Goal: Information Seeking & Learning: Compare options

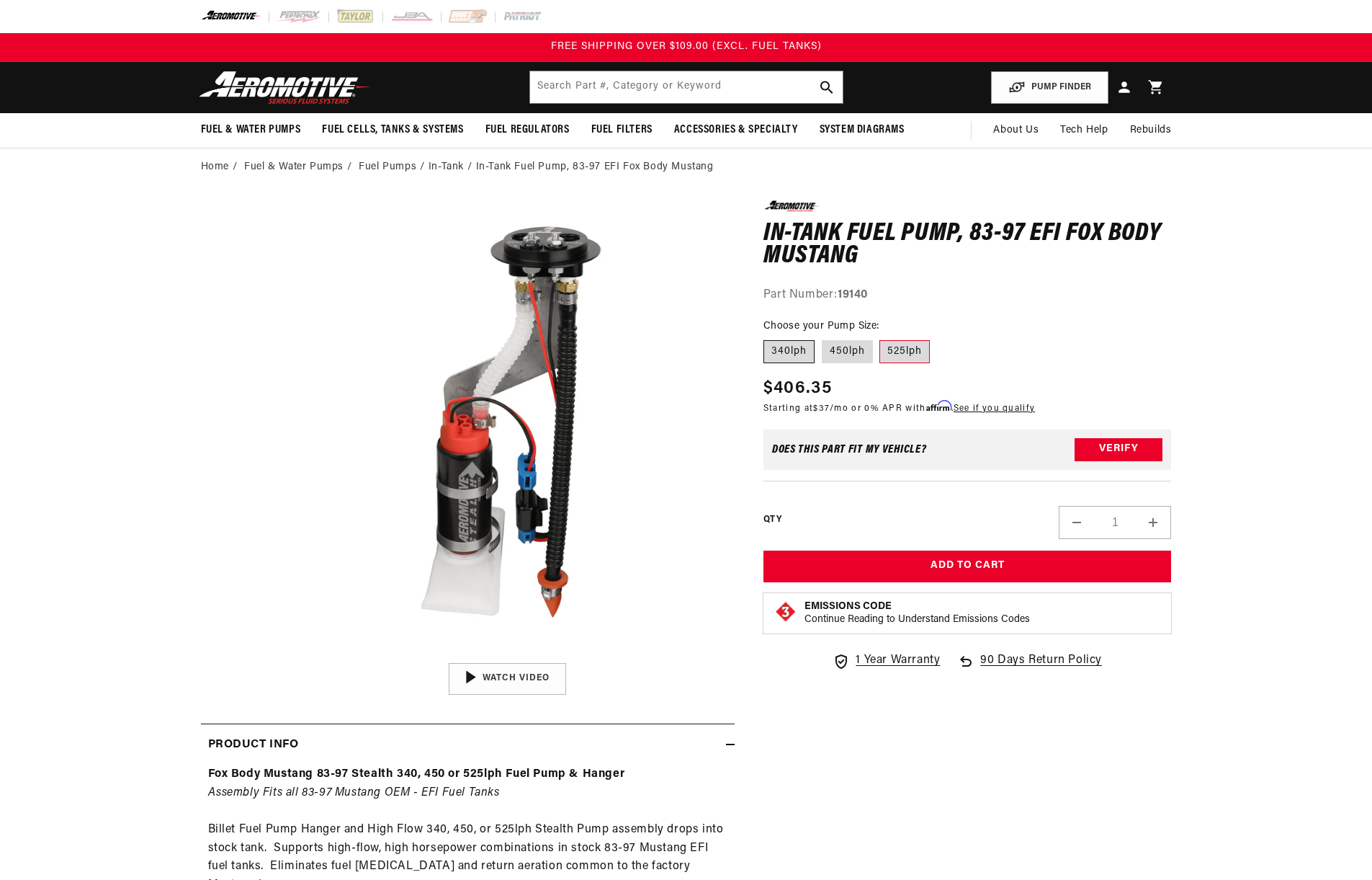
click at [787, 348] on label "340lph" at bounding box center [788, 351] width 51 height 23
click at [768, 338] on input "340lph" at bounding box center [767, 338] width 1 height 1
radio input "true"
click at [861, 355] on label "450lph" at bounding box center [847, 351] width 51 height 23
click at [823, 338] on input "450lph" at bounding box center [822, 338] width 1 height 1
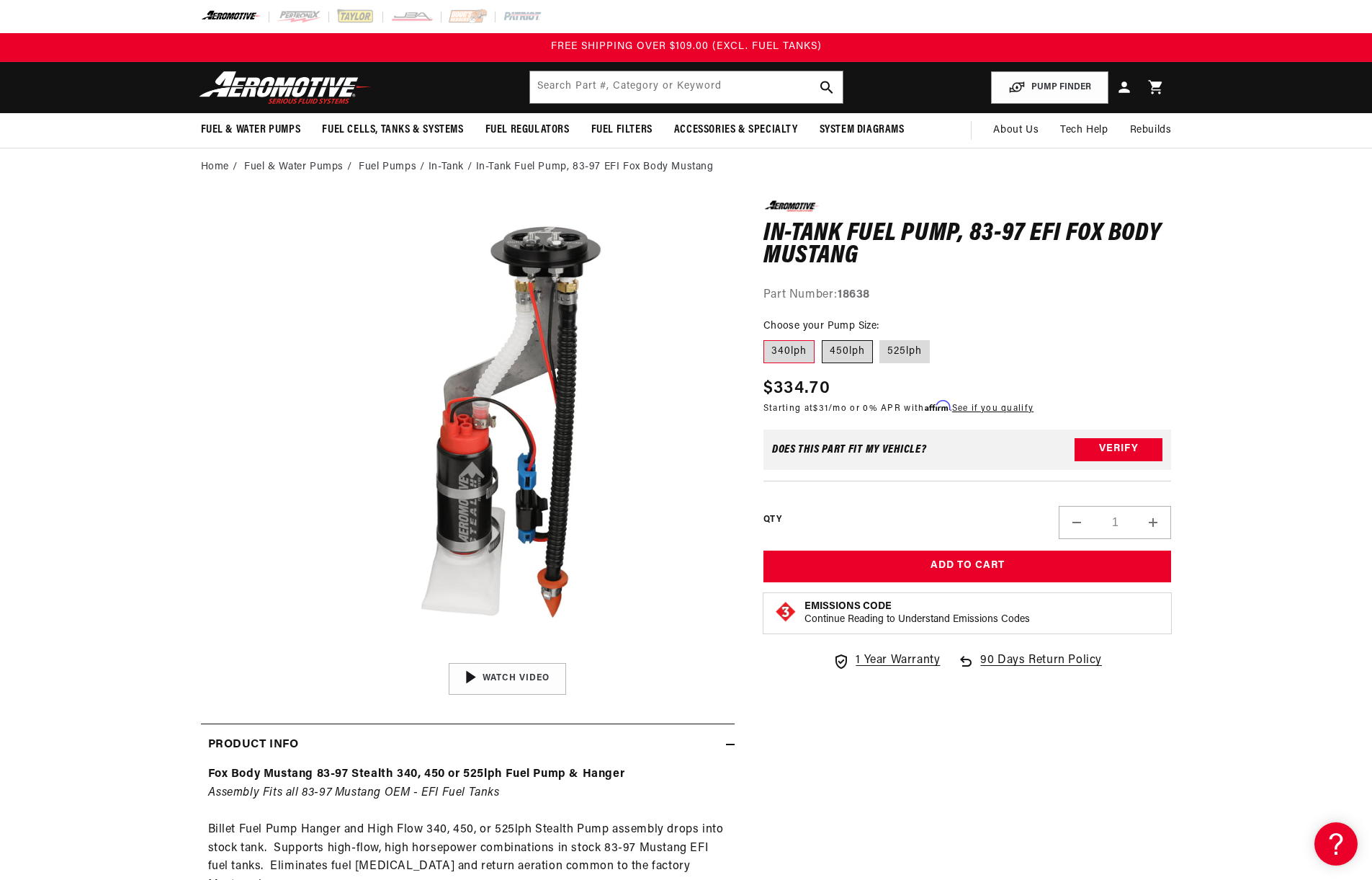
radio input "true"
click at [910, 355] on label "525lph" at bounding box center [905, 351] width 51 height 23
click at [881, 338] on input "525lph" at bounding box center [880, 338] width 1 height 1
radio input "true"
click at [784, 352] on label "340lph" at bounding box center [788, 351] width 51 height 23
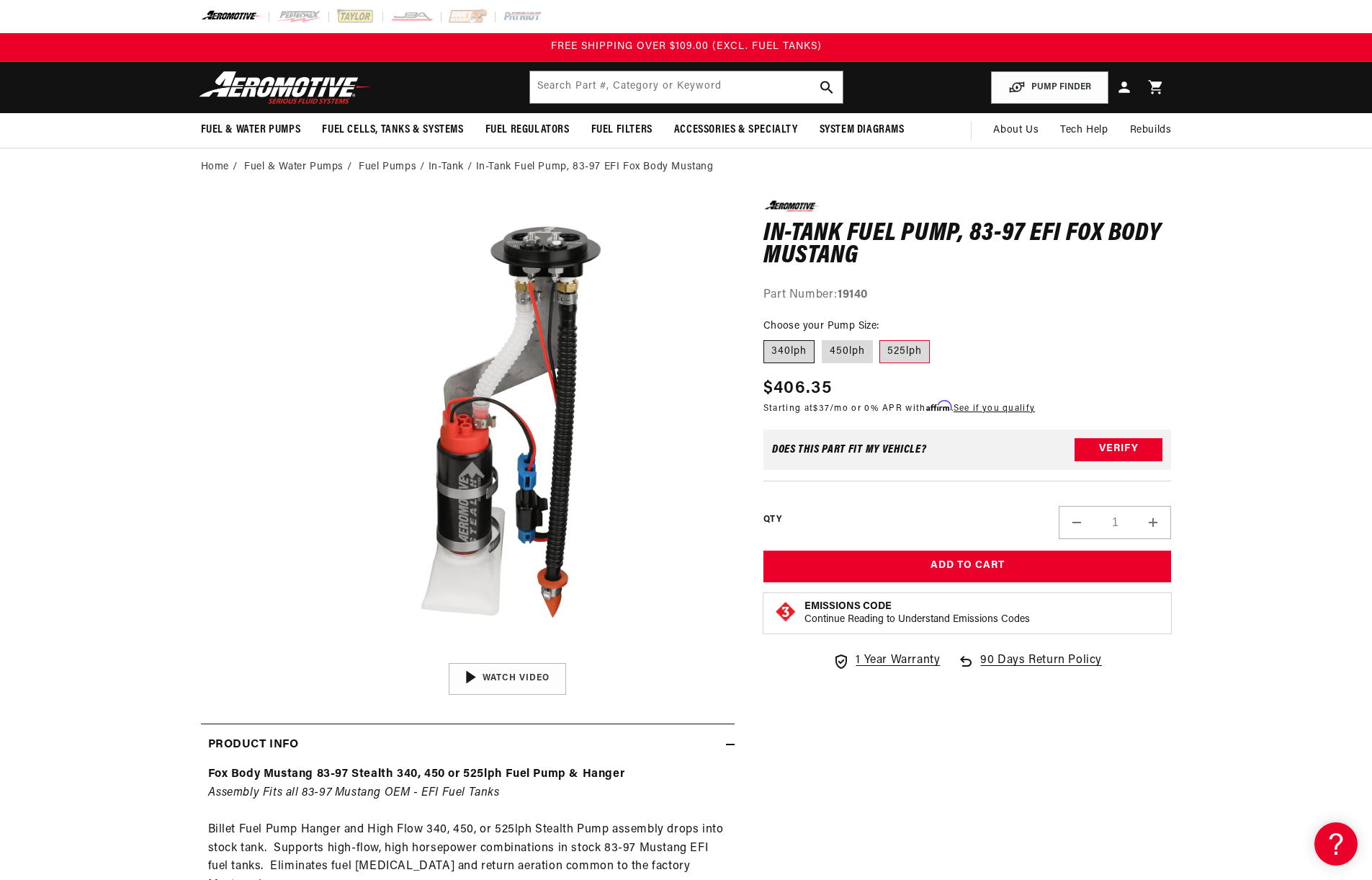
click at [768, 338] on input "340lph" at bounding box center [767, 338] width 1 height 1
radio input "true"
click at [280, 656] on button "Open media 1 in modal" at bounding box center [280, 656] width 0 height 0
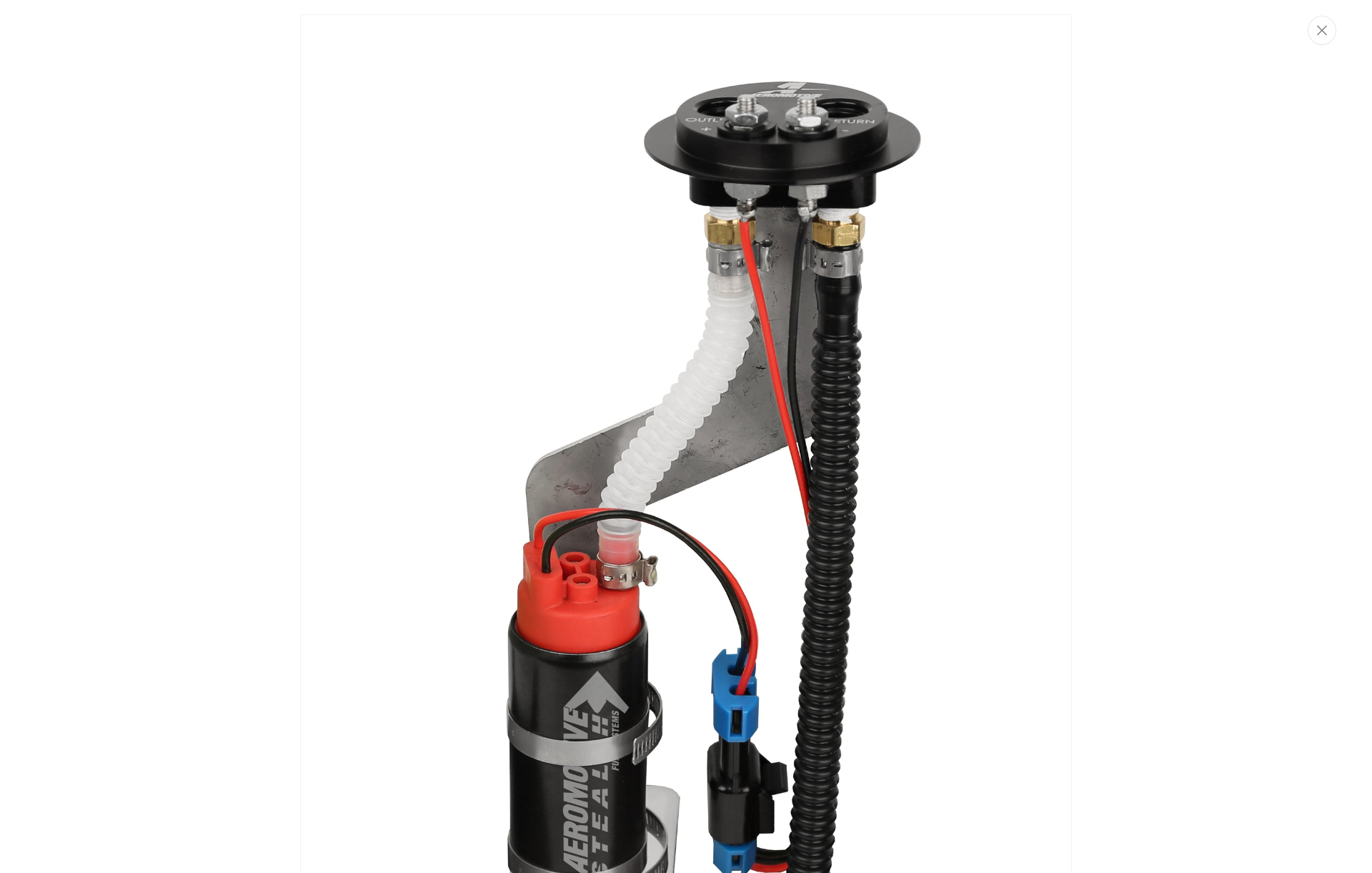
click at [699, 335] on img "Media gallery" at bounding box center [686, 587] width 772 height 1145
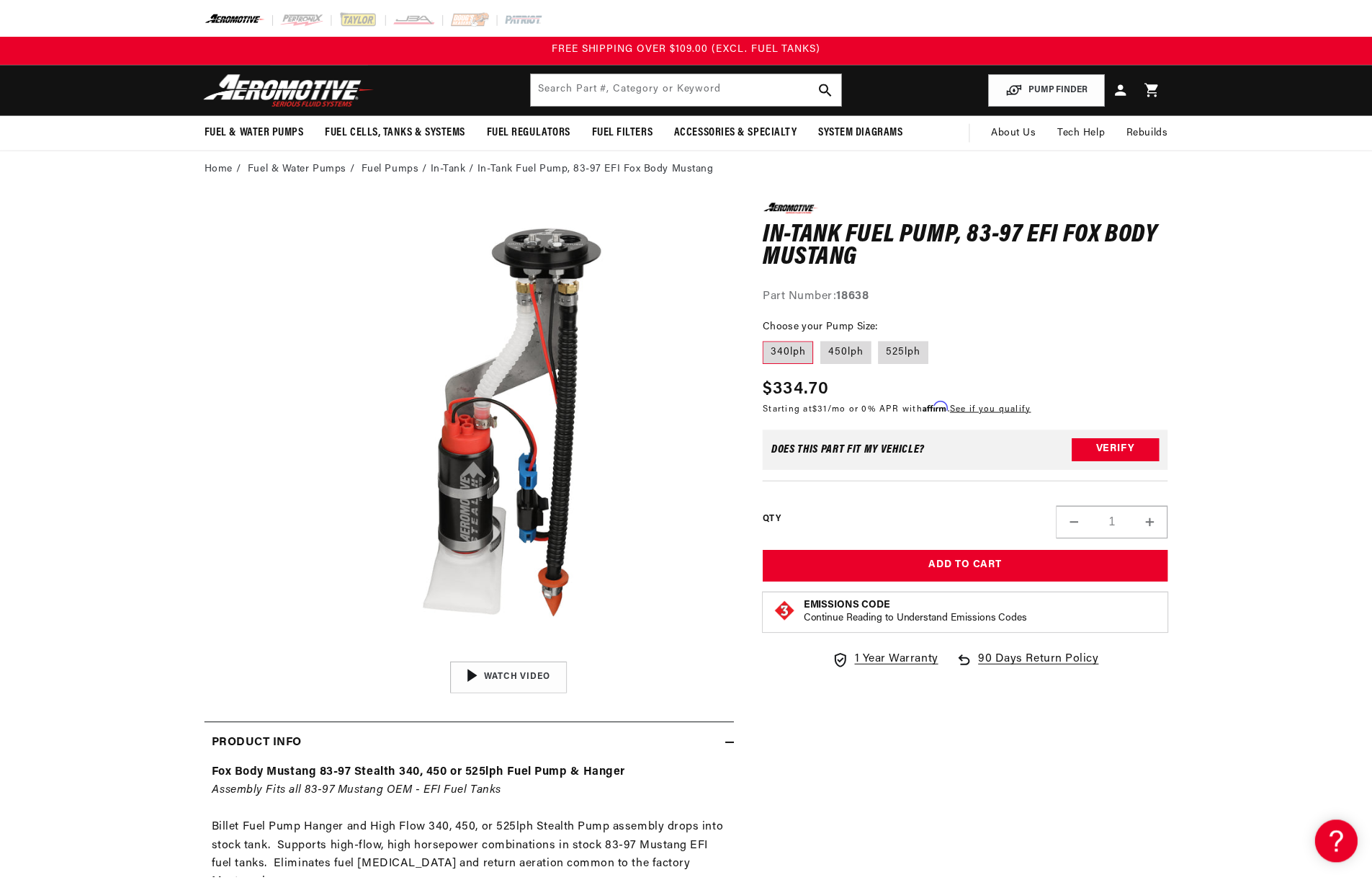
scroll to position [1, 0]
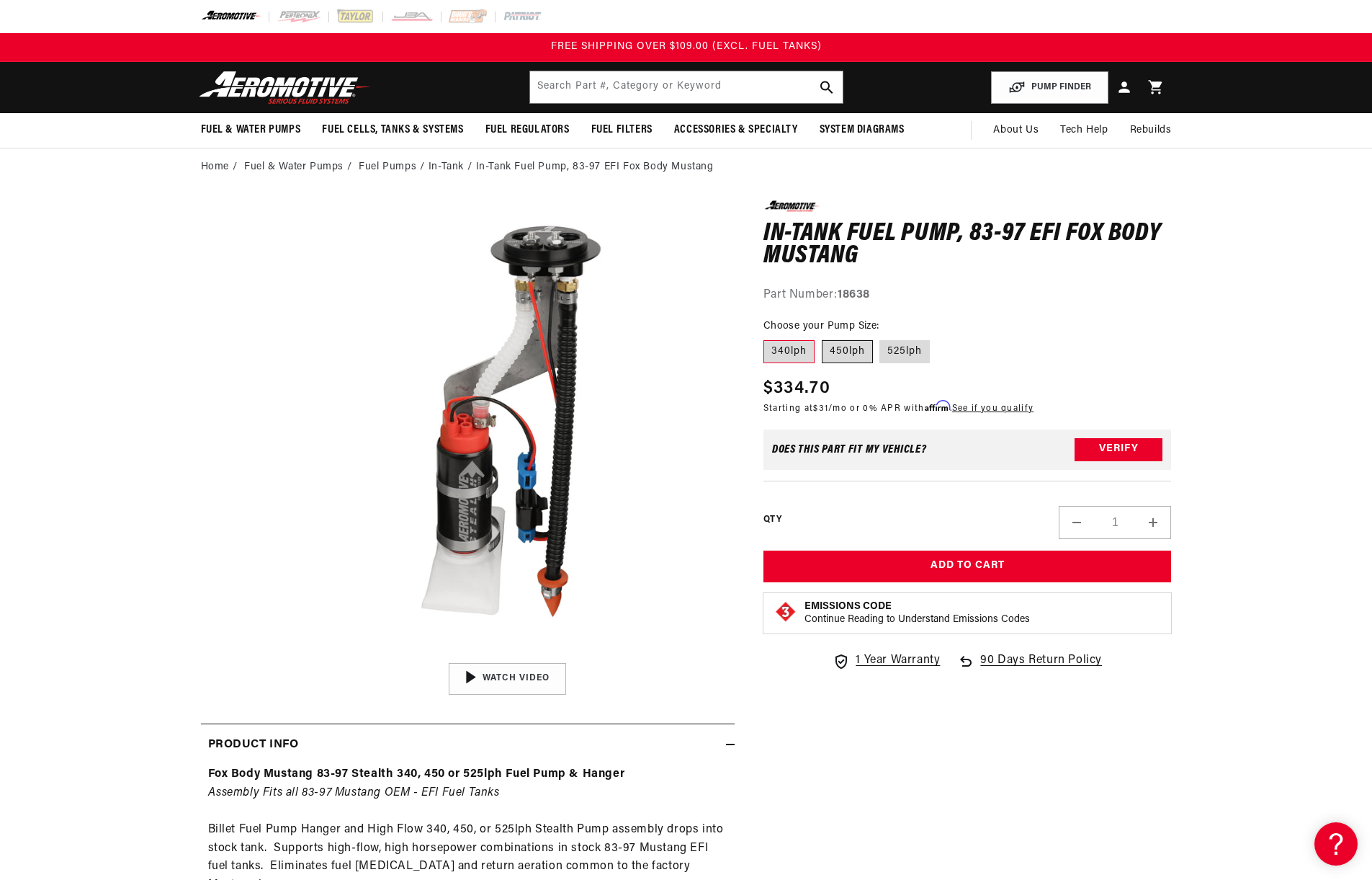
click at [843, 349] on label "450lph" at bounding box center [847, 351] width 51 height 23
click at [823, 338] on input "450lph" at bounding box center [822, 338] width 1 height 1
radio input "true"
click at [898, 350] on label "525lph" at bounding box center [905, 351] width 51 height 23
click at [881, 338] on input "525lph" at bounding box center [880, 338] width 1 height 1
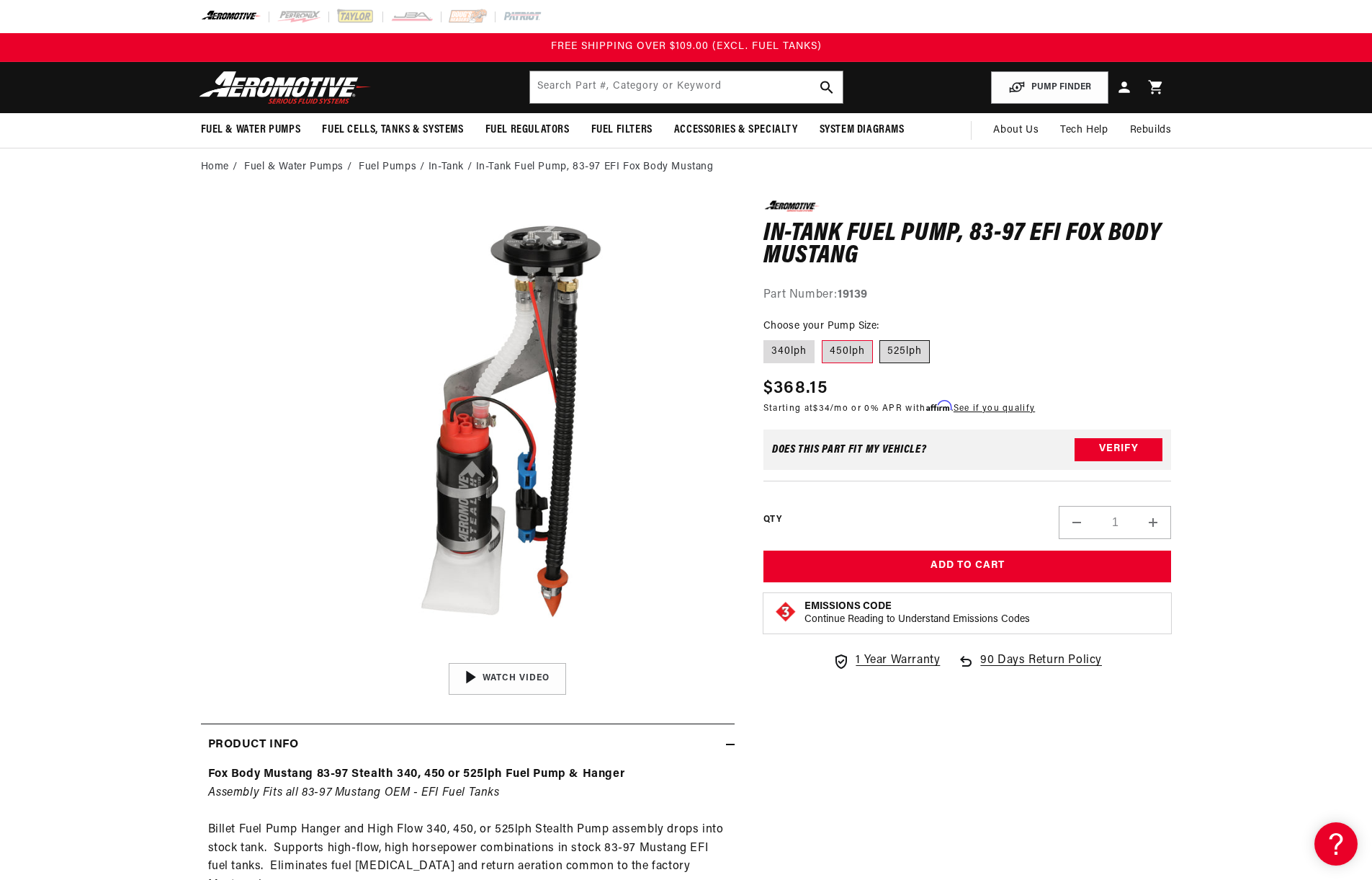
radio input "true"
click at [280, 655] on button "Open media 1 in modal" at bounding box center [280, 655] width 0 height 0
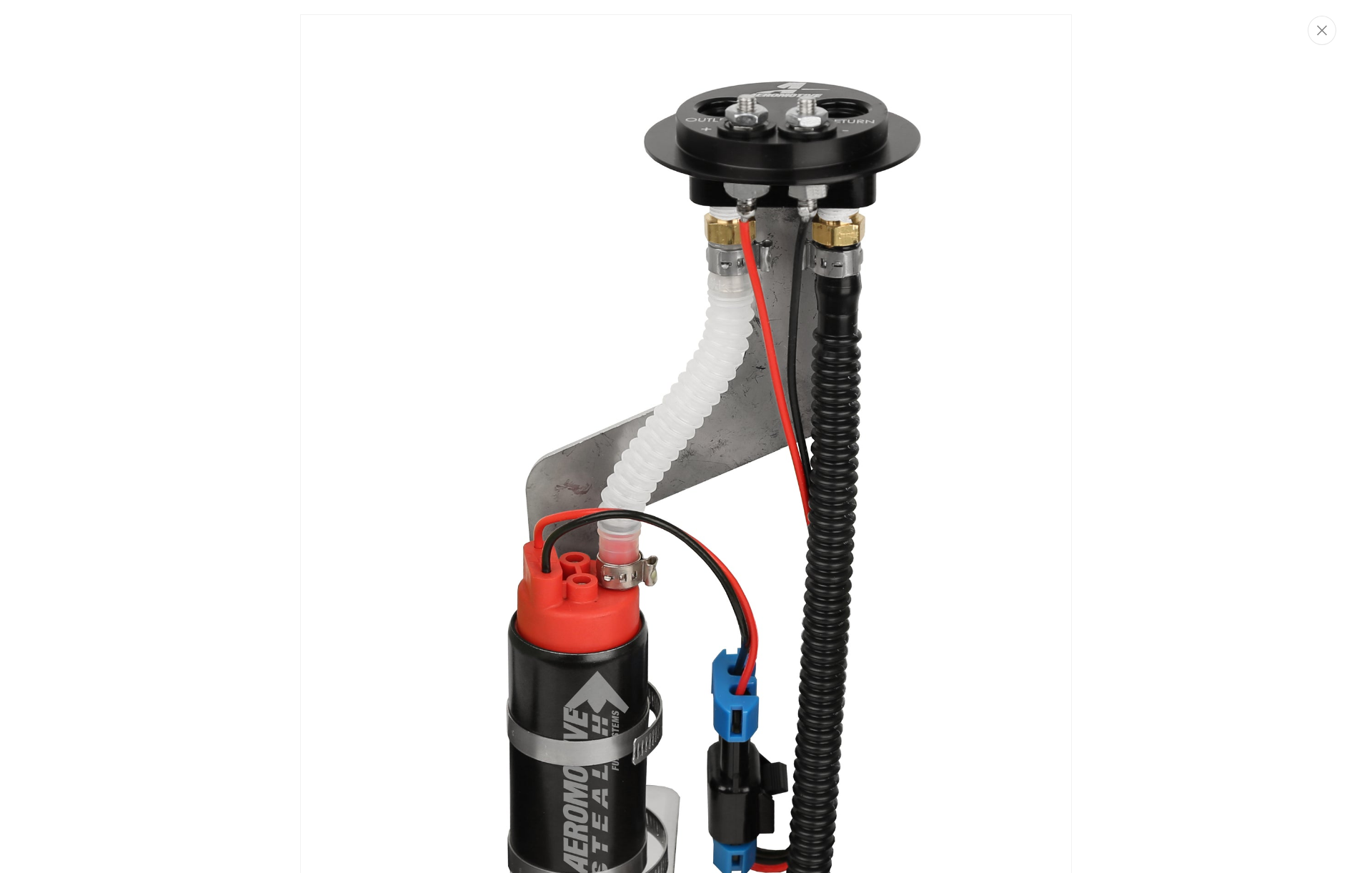
click at [619, 296] on img "Media gallery" at bounding box center [686, 587] width 772 height 1145
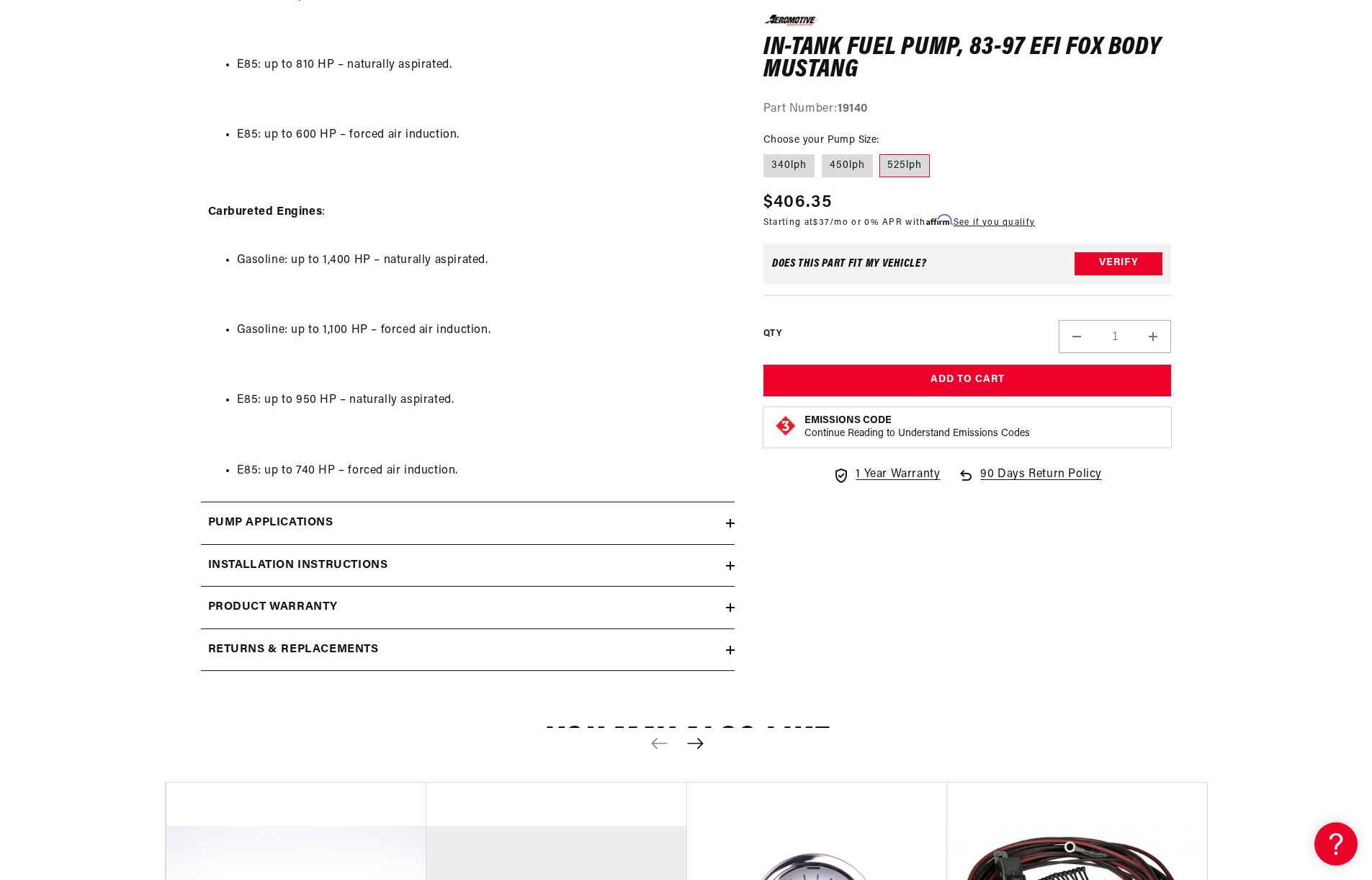
scroll to position [3098, 0]
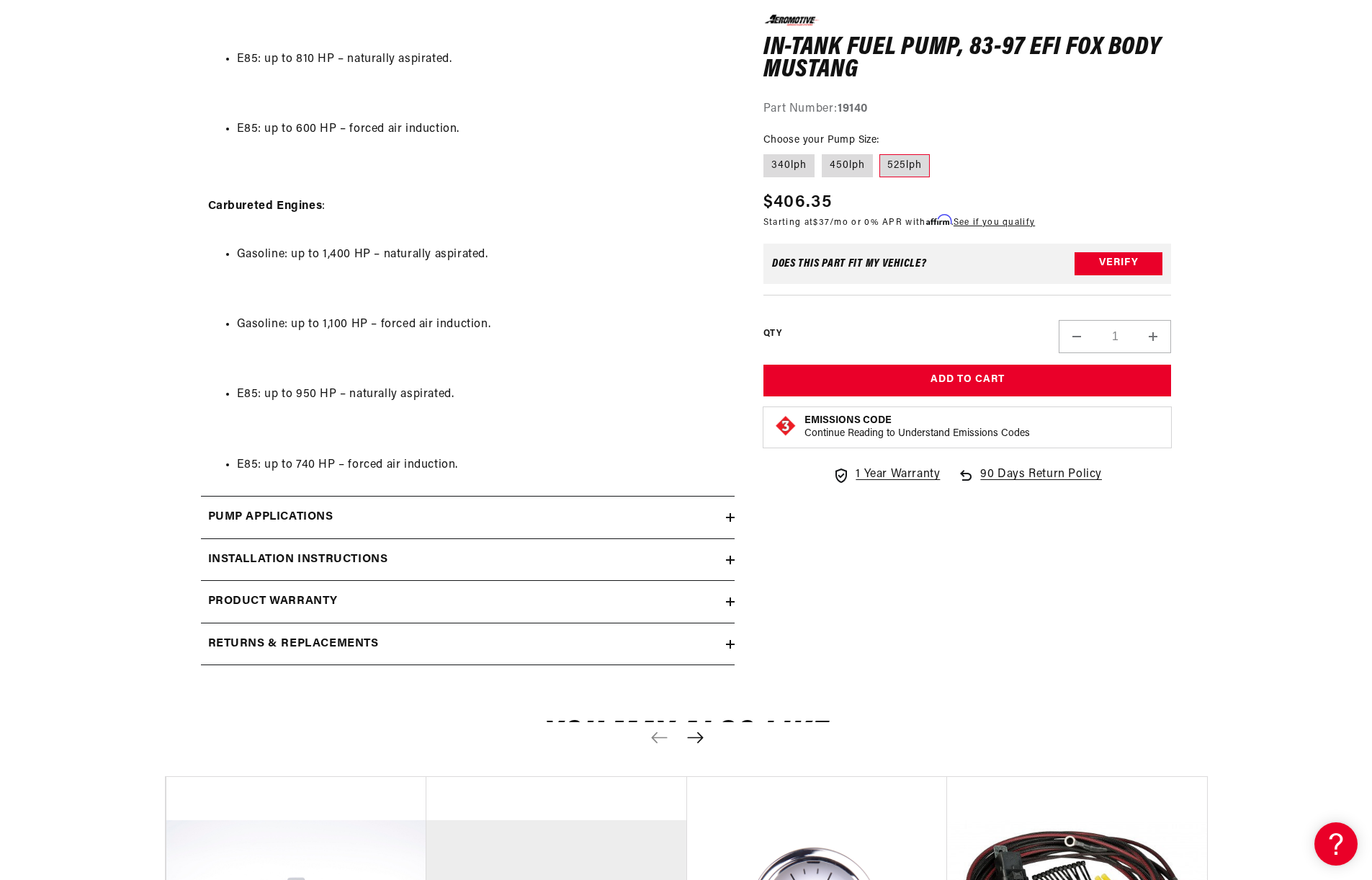
click at [730, 601] on icon at bounding box center [730, 601] width 8 height 0
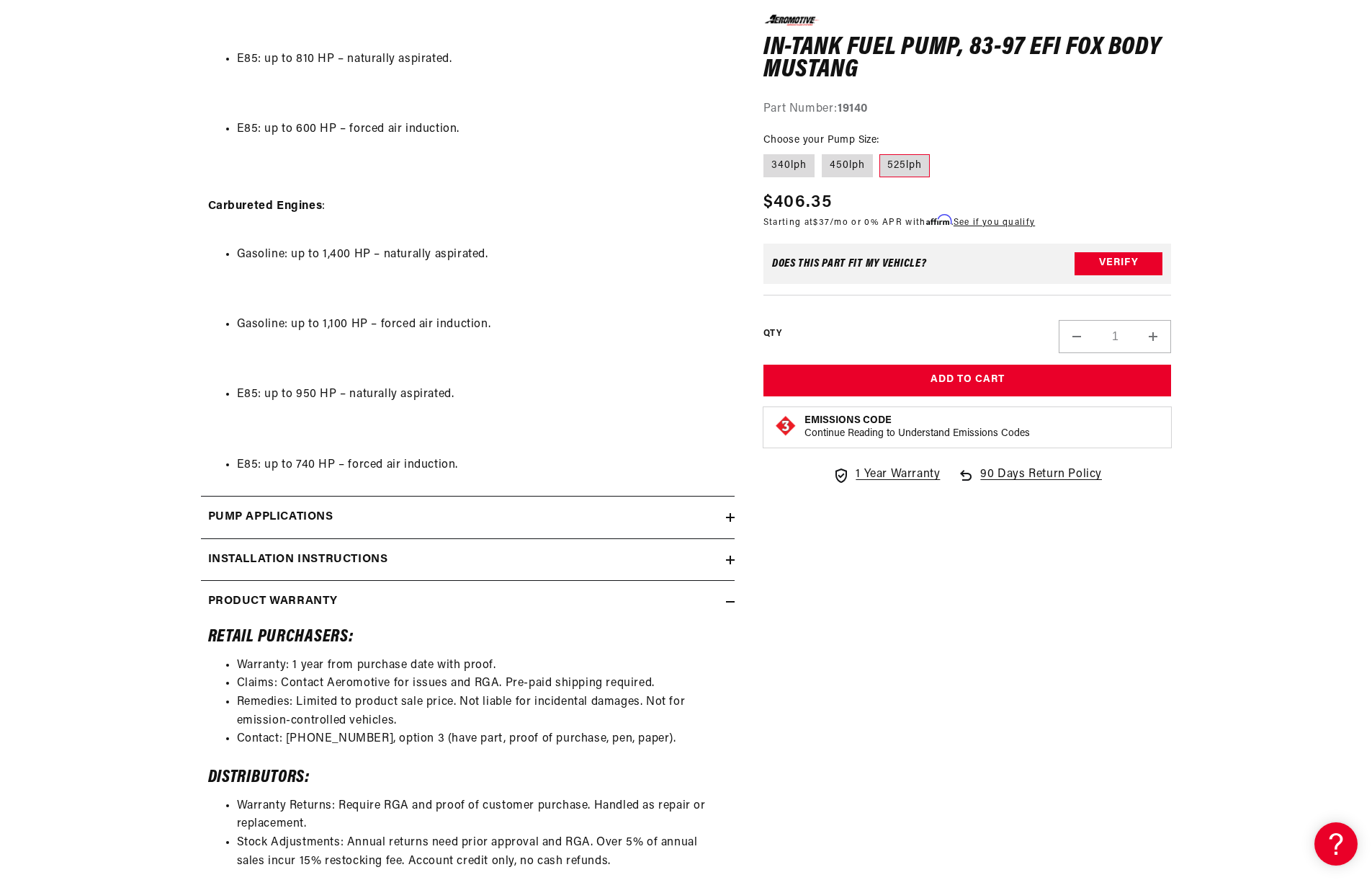
click at [730, 601] on icon at bounding box center [730, 601] width 8 height 0
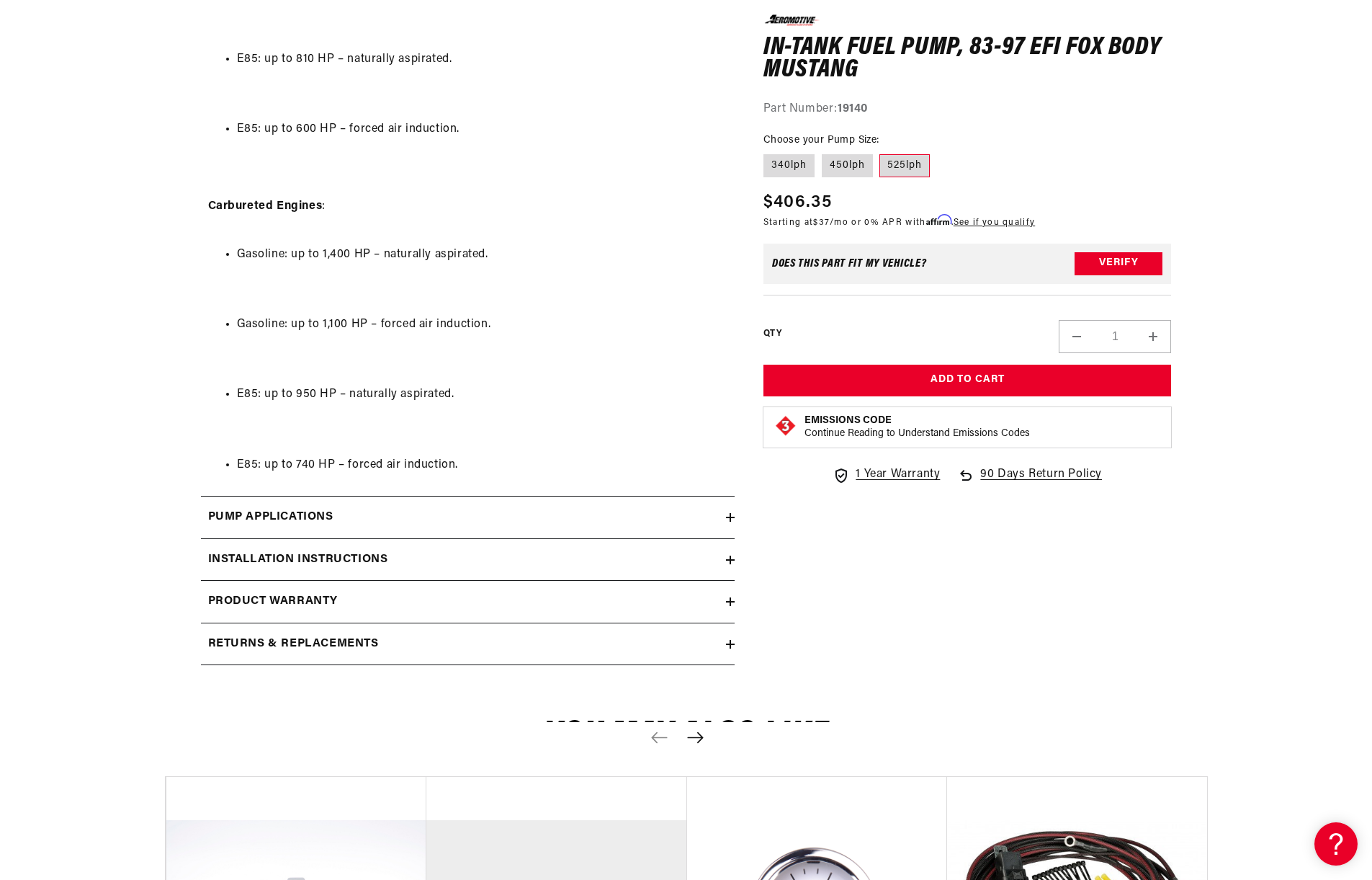
click at [725, 563] on div "Installation Instructions" at bounding box center [463, 560] width 525 height 18
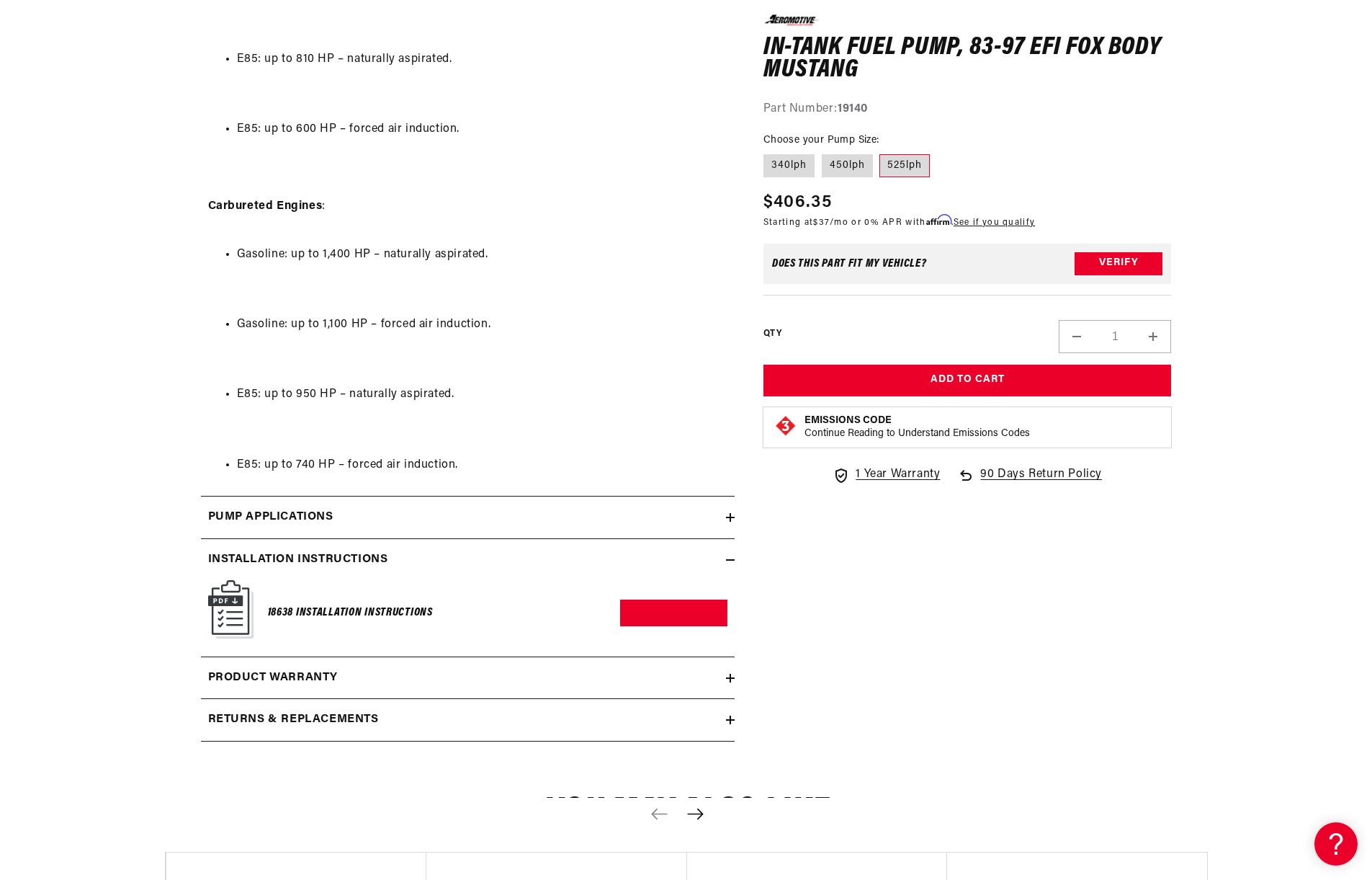
click at [314, 613] on h6 "18638 Installation Instructions" at bounding box center [350, 612] width 165 height 19
click at [670, 608] on link "Download PDF" at bounding box center [674, 612] width 107 height 27
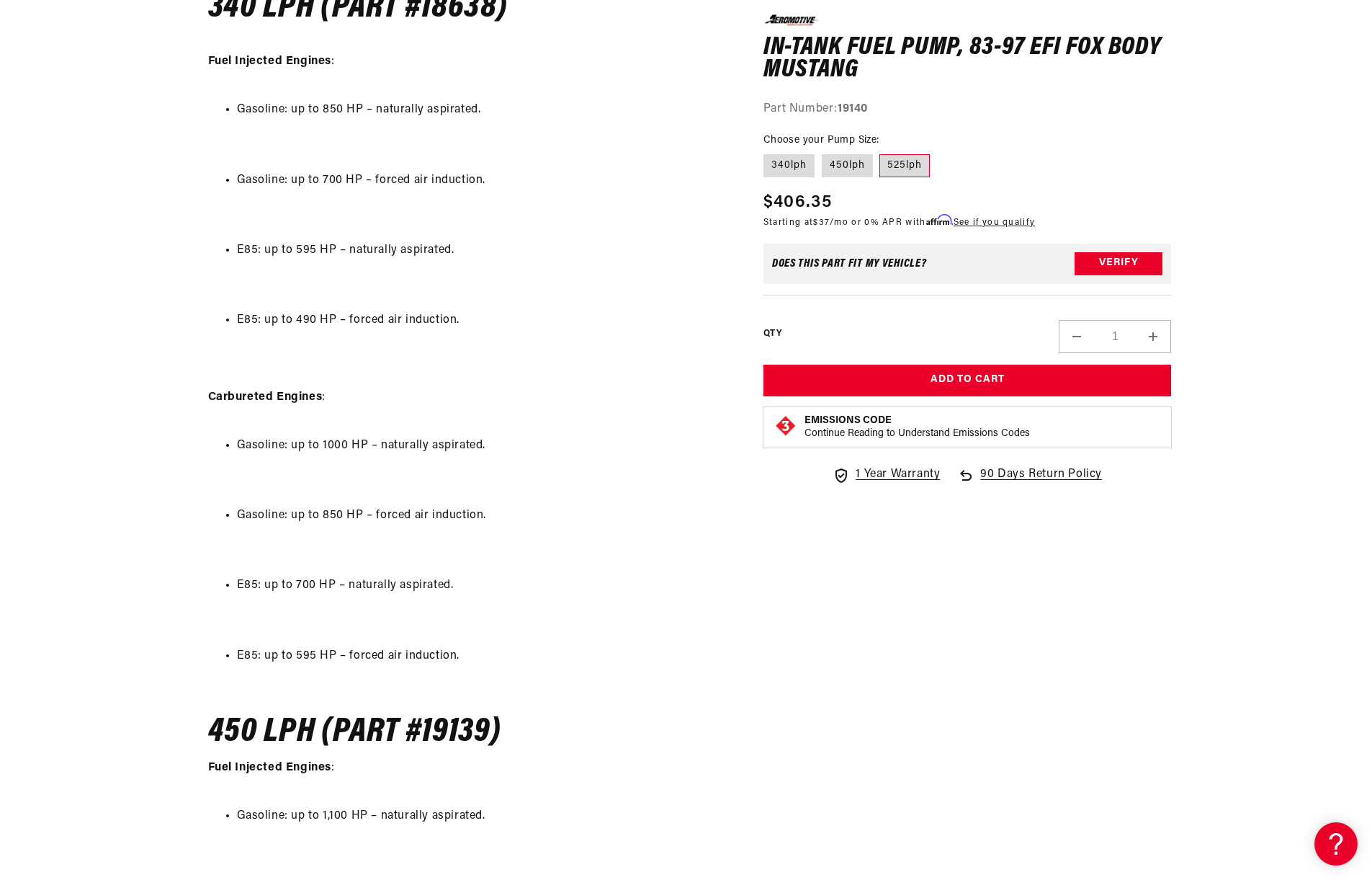
scroll to position [1513, 0]
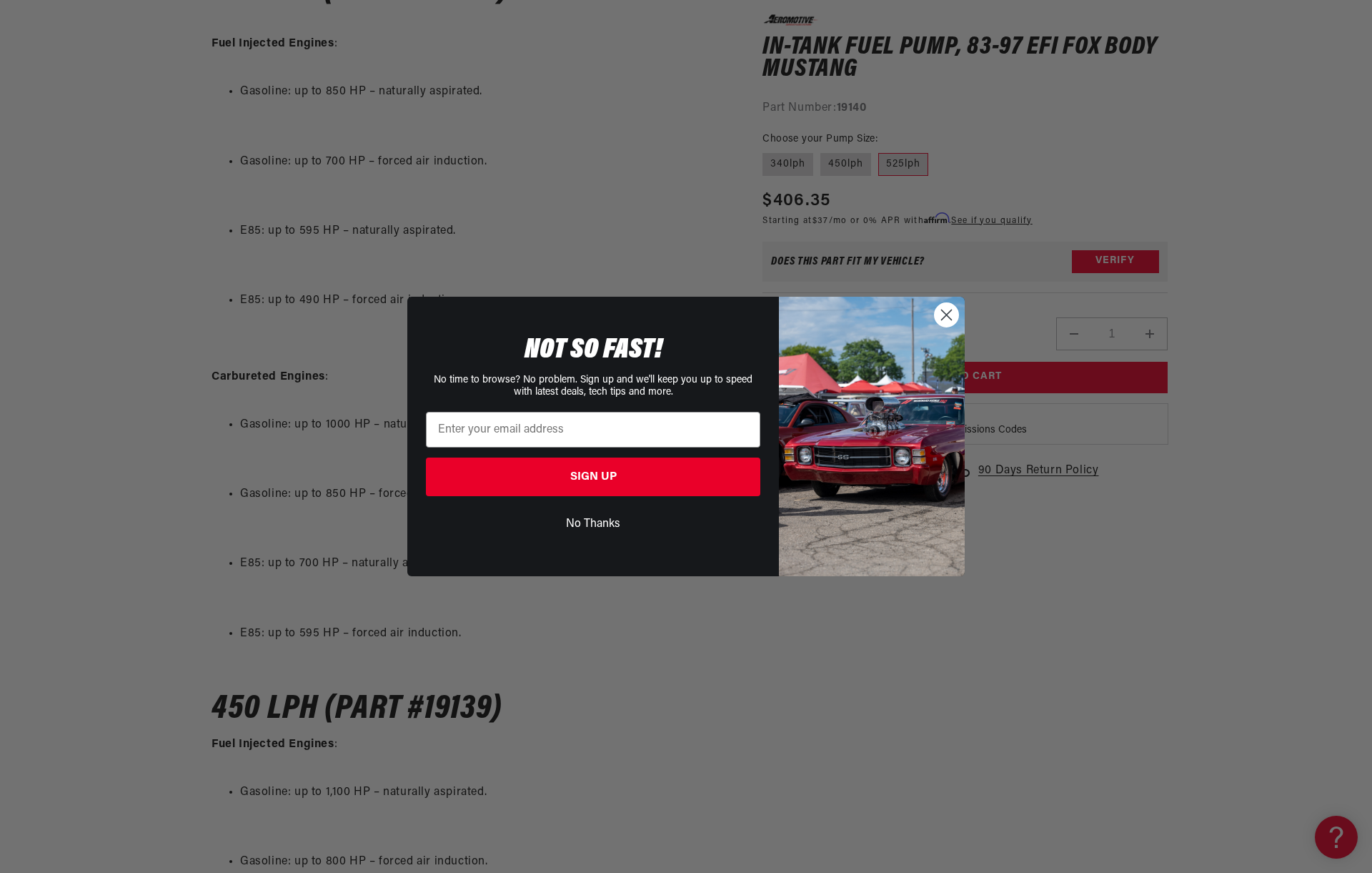
click at [944, 317] on circle "Close dialog" at bounding box center [946, 314] width 24 height 24
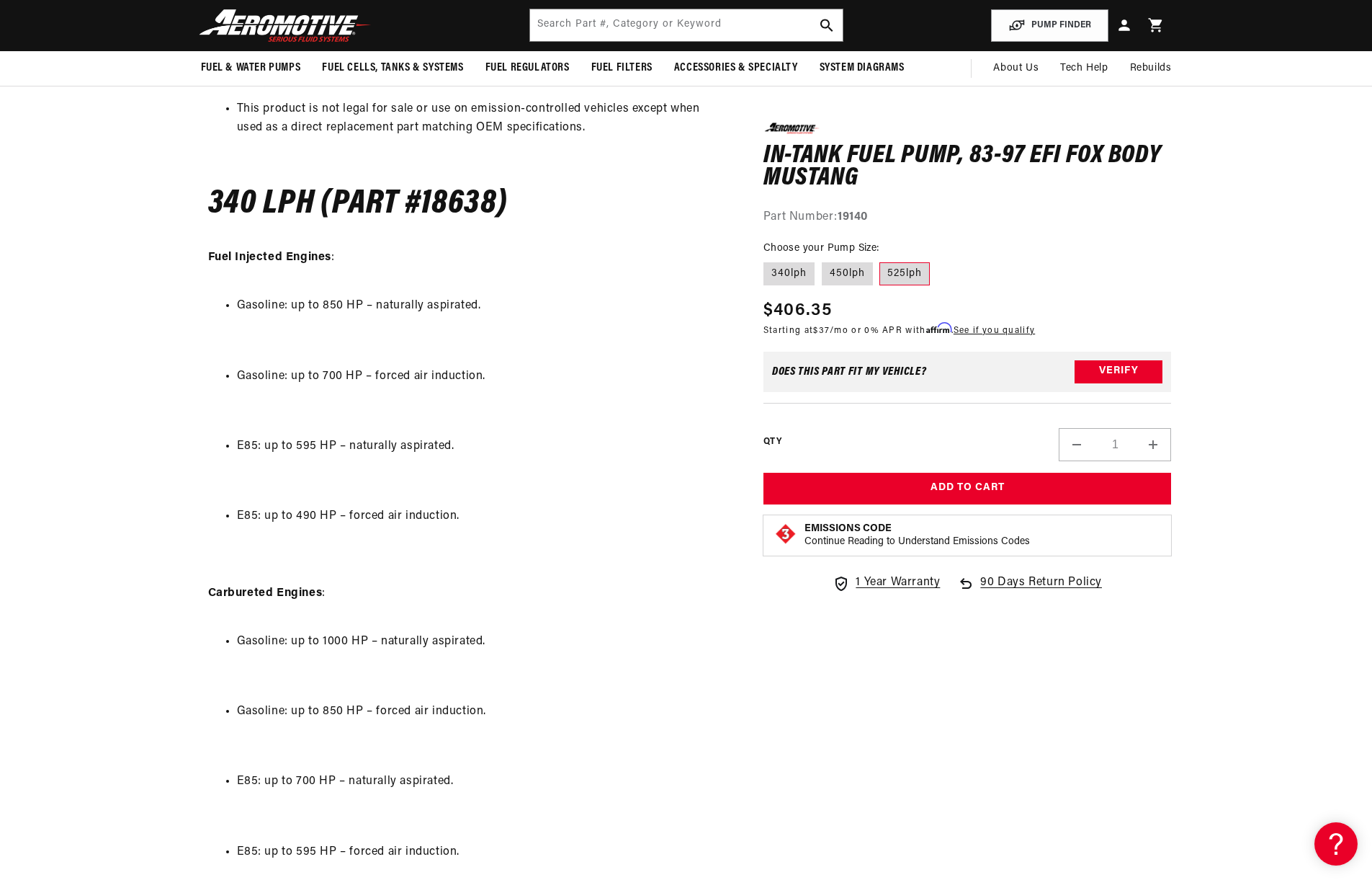
scroll to position [1297, 0]
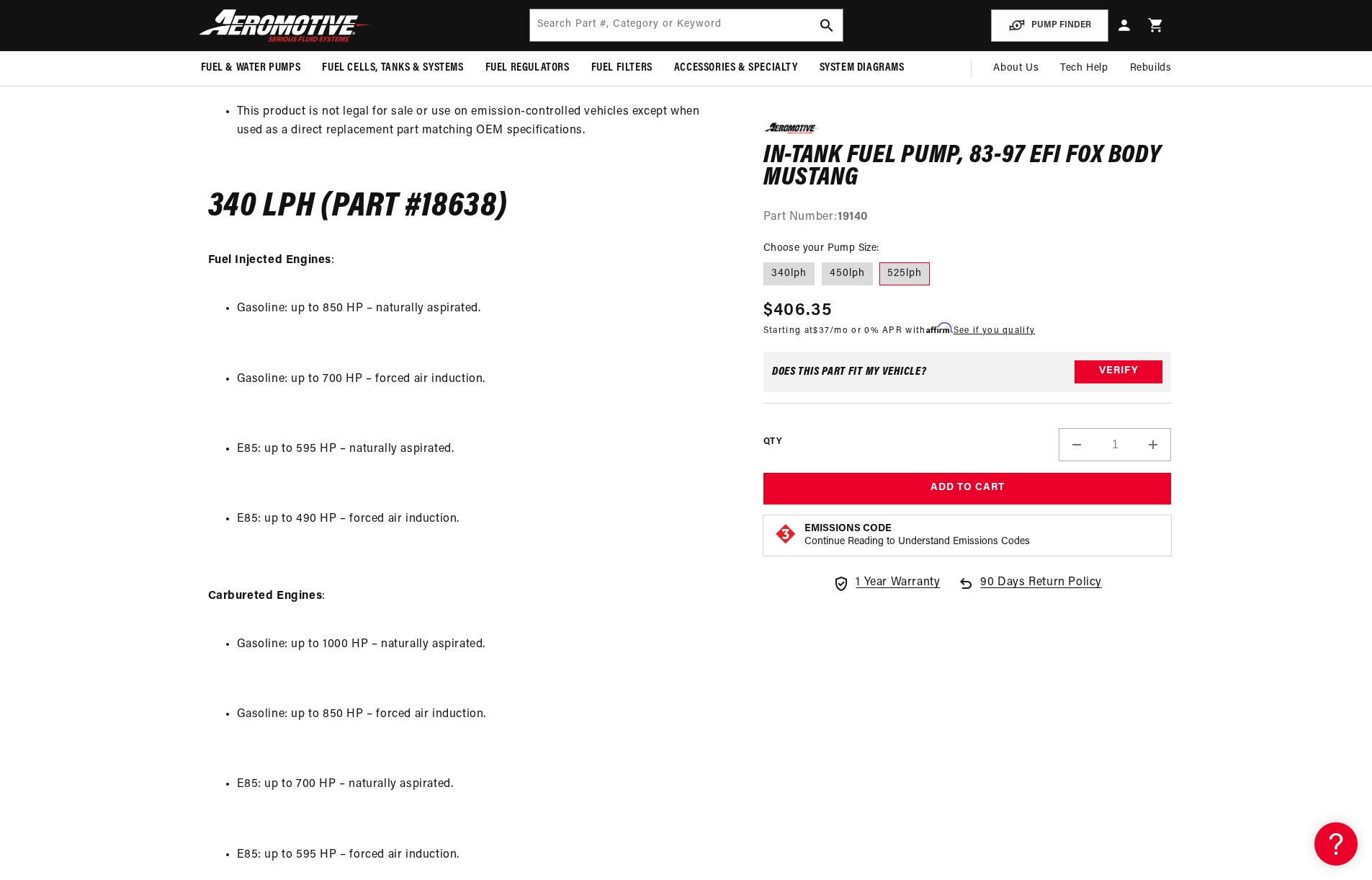
click at [540, 400] on div "Fox Body Mustang 83-97 Stealth 340, 450 or 525lph Fuel Pump & Hanger Assembly F…" at bounding box center [468, 872] width 534 height 2807
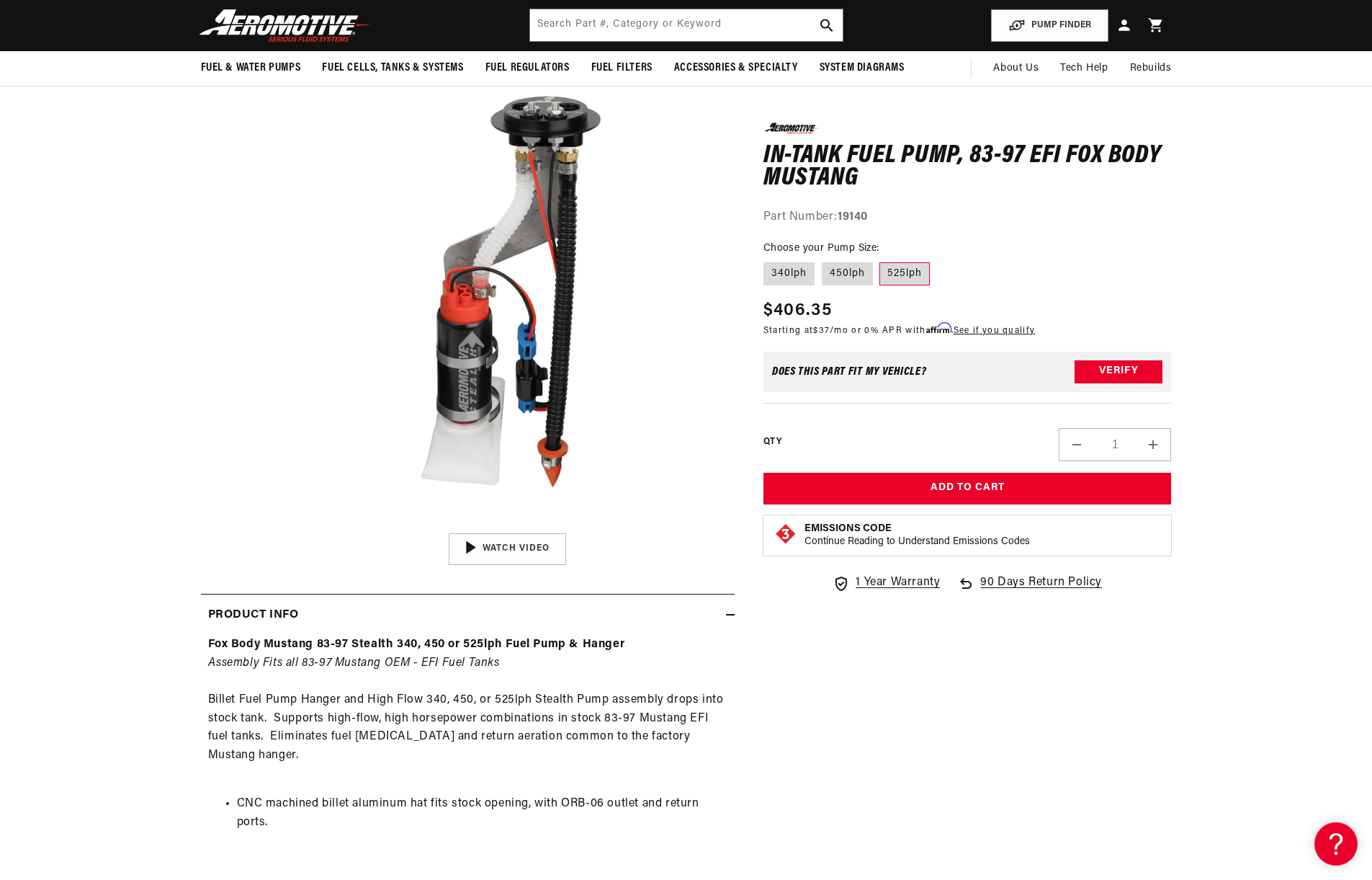
scroll to position [0, 0]
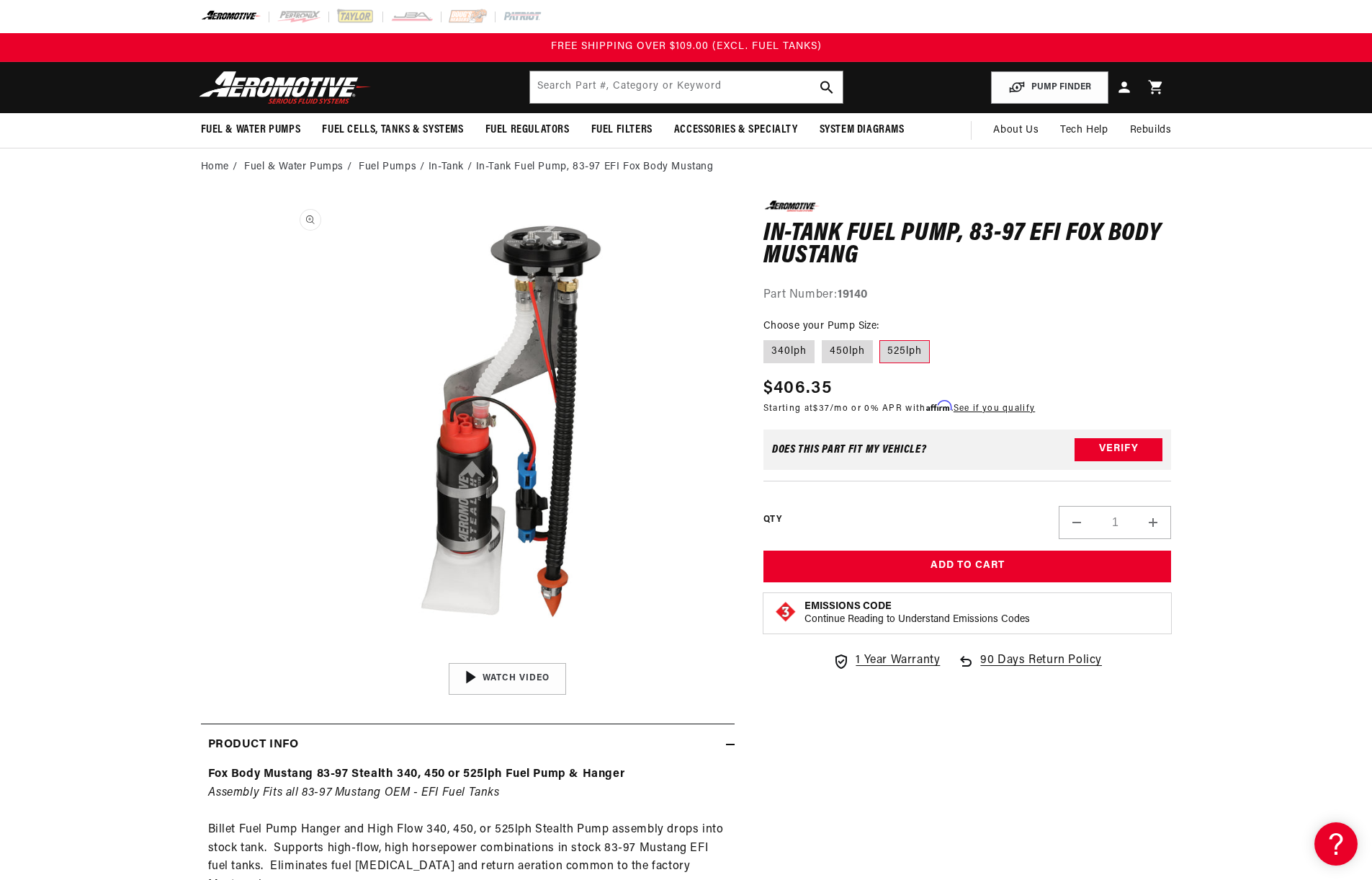
click at [280, 655] on button "Open media 1 in modal" at bounding box center [280, 655] width 0 height 0
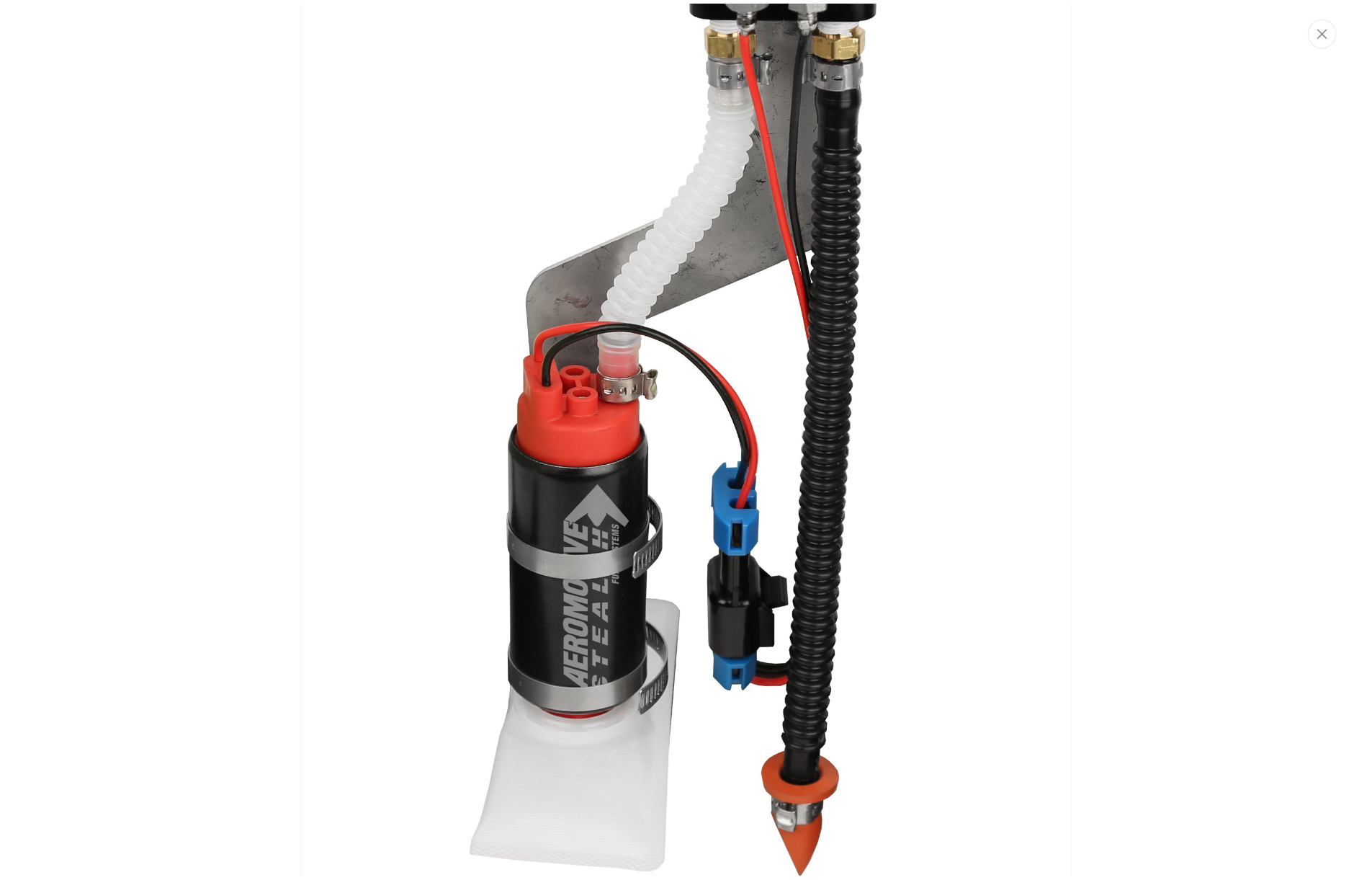
scroll to position [12, 0]
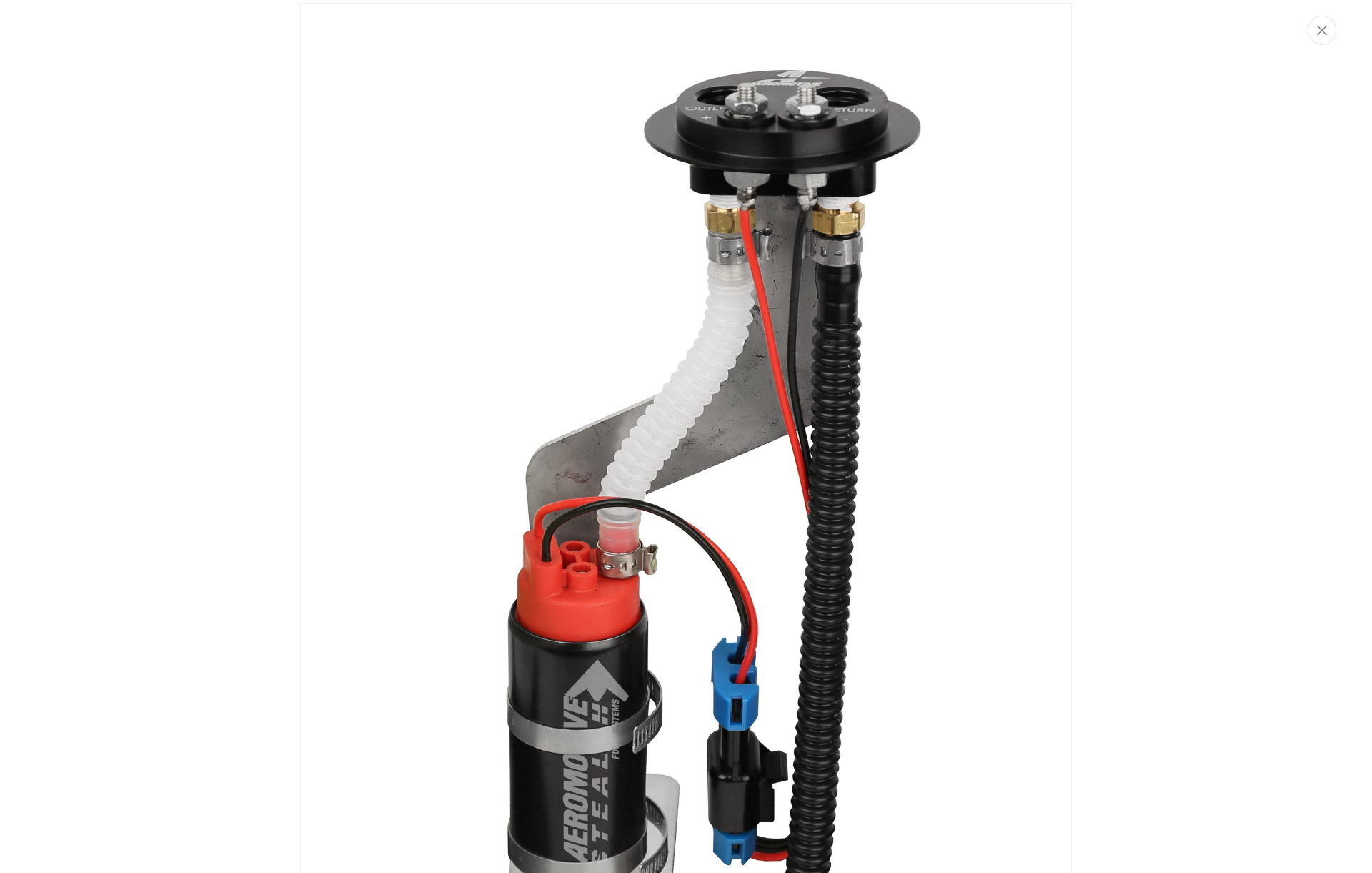
click at [676, 537] on img "Media gallery" at bounding box center [686, 575] width 772 height 1145
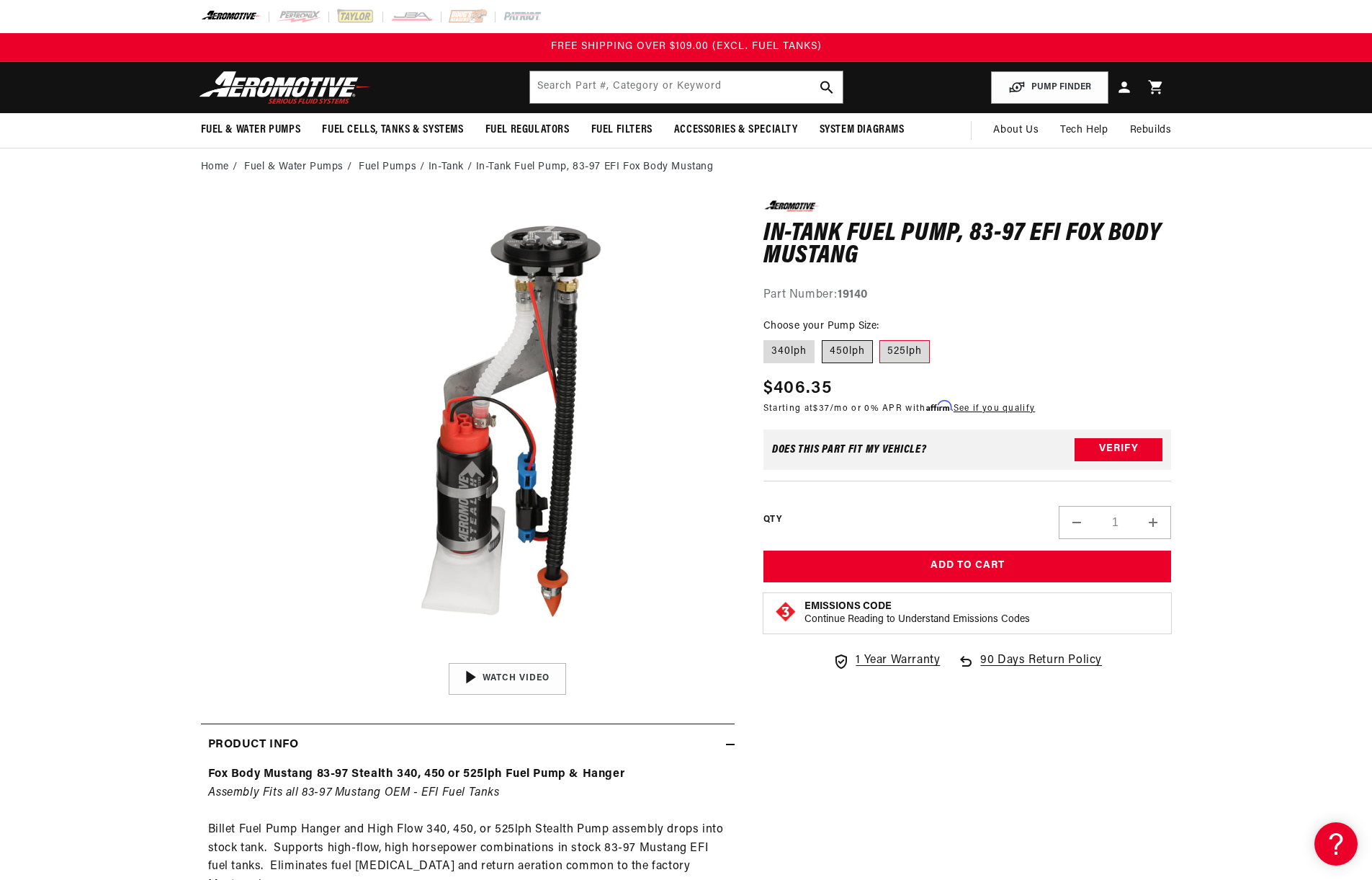
click at [847, 348] on label "450lph" at bounding box center [847, 351] width 51 height 23
click at [823, 338] on input "450lph" at bounding box center [822, 338] width 1 height 1
radio input "true"
click at [796, 349] on label "340lph" at bounding box center [788, 351] width 51 height 23
click at [768, 338] on input "340lph" at bounding box center [767, 338] width 1 height 1
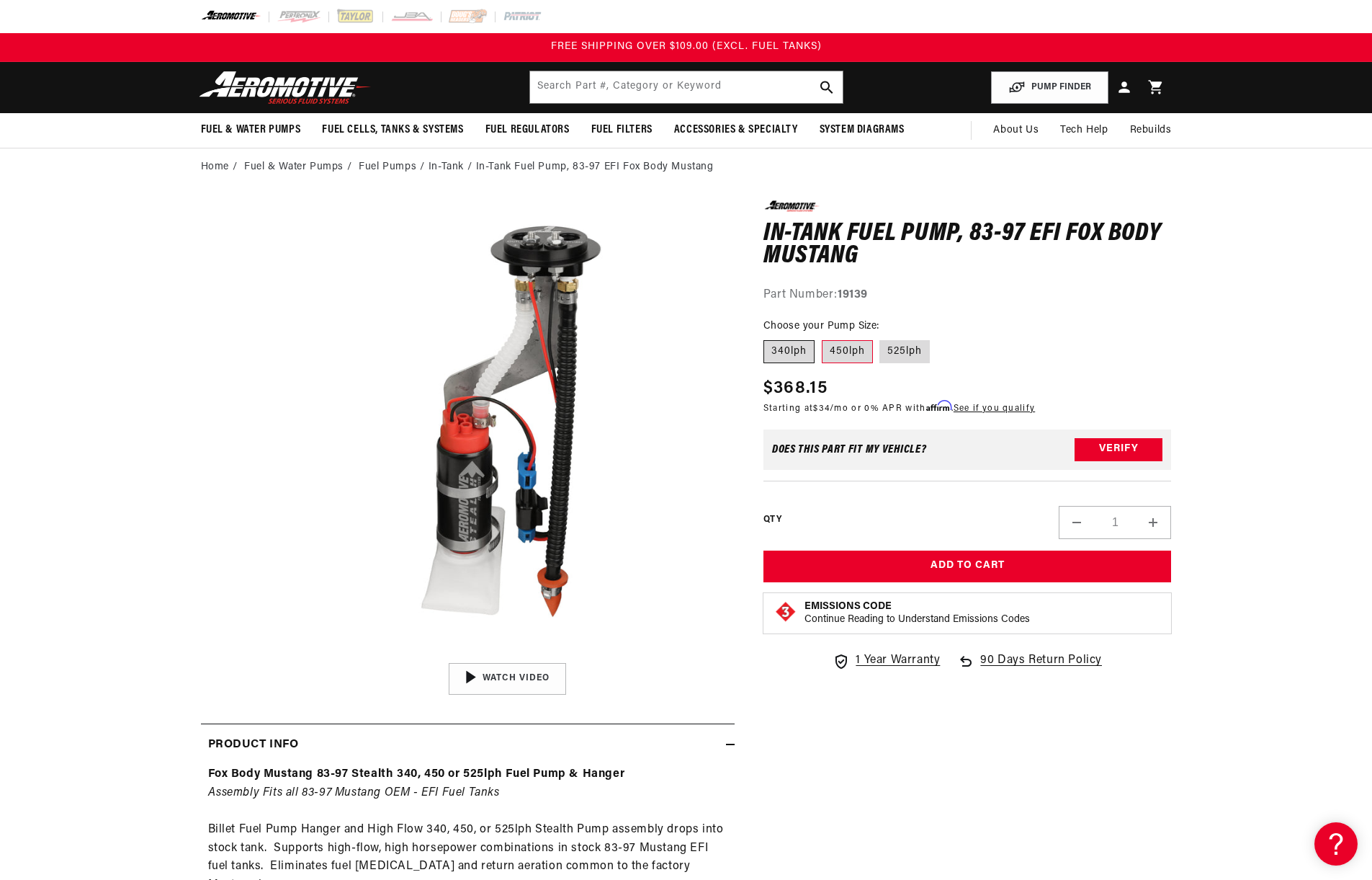
radio input "true"
click at [896, 352] on label "525lph" at bounding box center [905, 351] width 51 height 23
click at [881, 338] on input "525lph" at bounding box center [880, 338] width 1 height 1
radio input "true"
click at [791, 351] on label "340lph" at bounding box center [788, 351] width 51 height 23
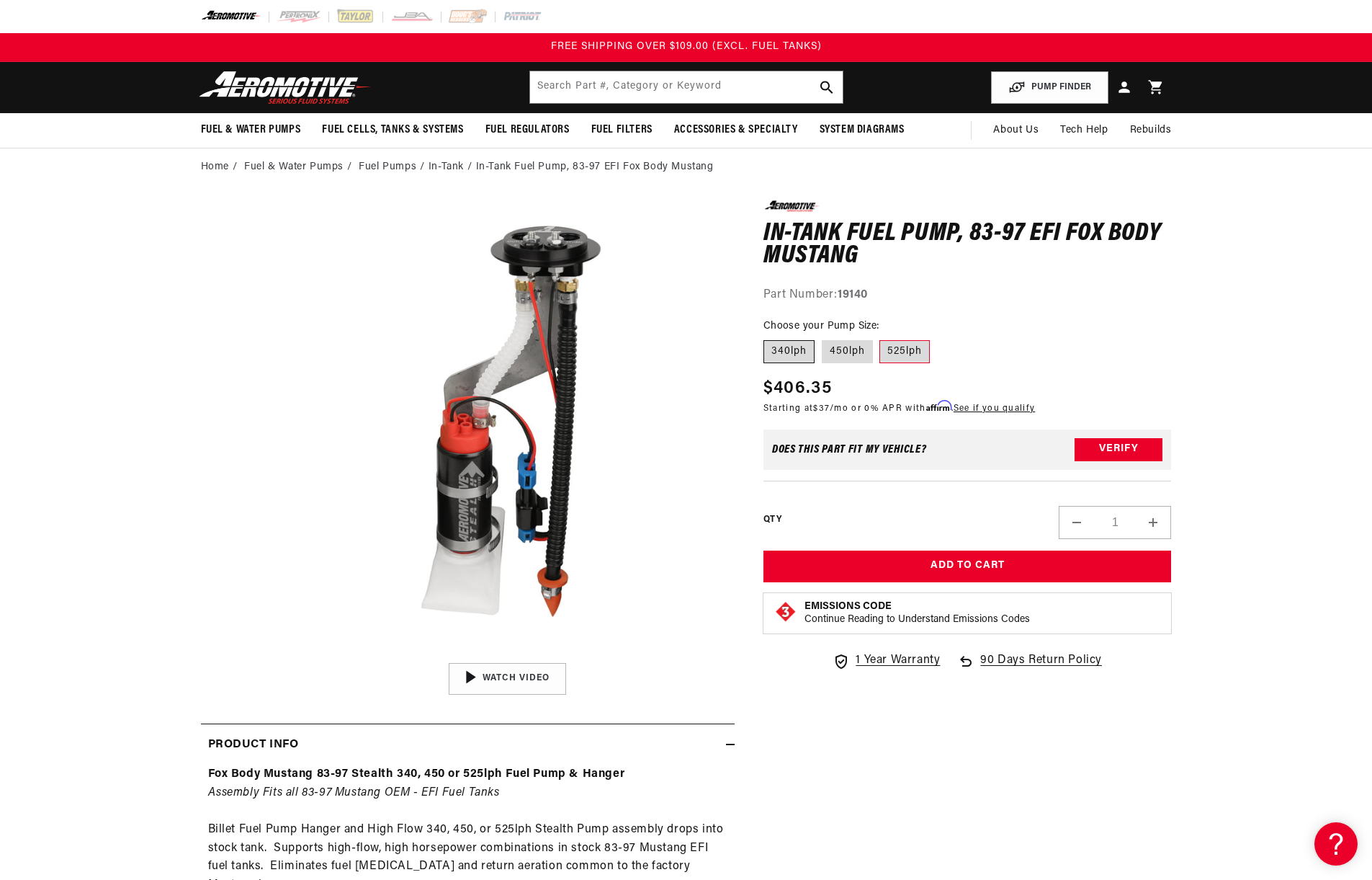
click at [768, 338] on input "340lph" at bounding box center [767, 338] width 1 height 1
radio input "true"
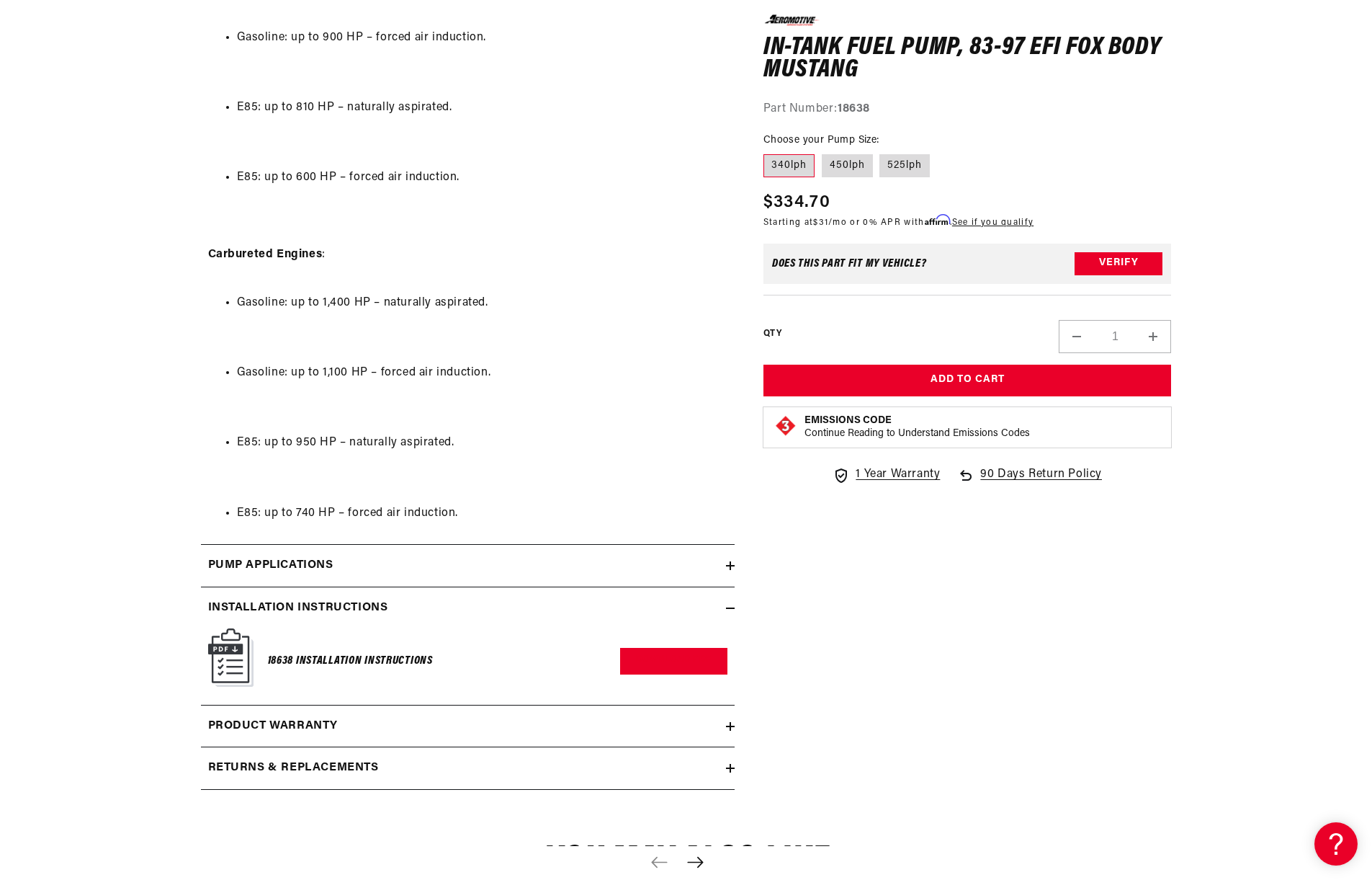
scroll to position [3314, 0]
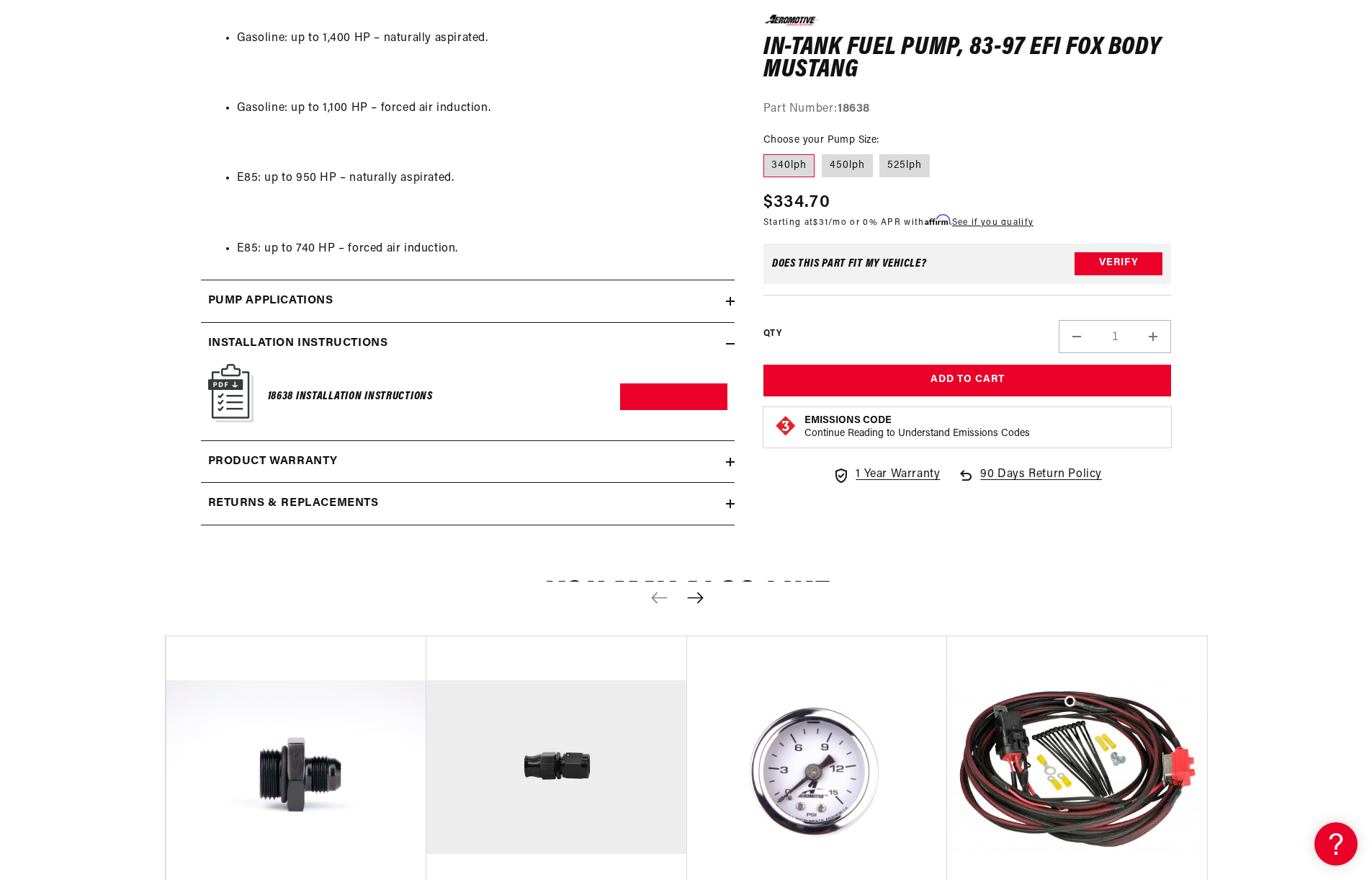
click at [381, 453] on div "Product warranty" at bounding box center [463, 462] width 525 height 18
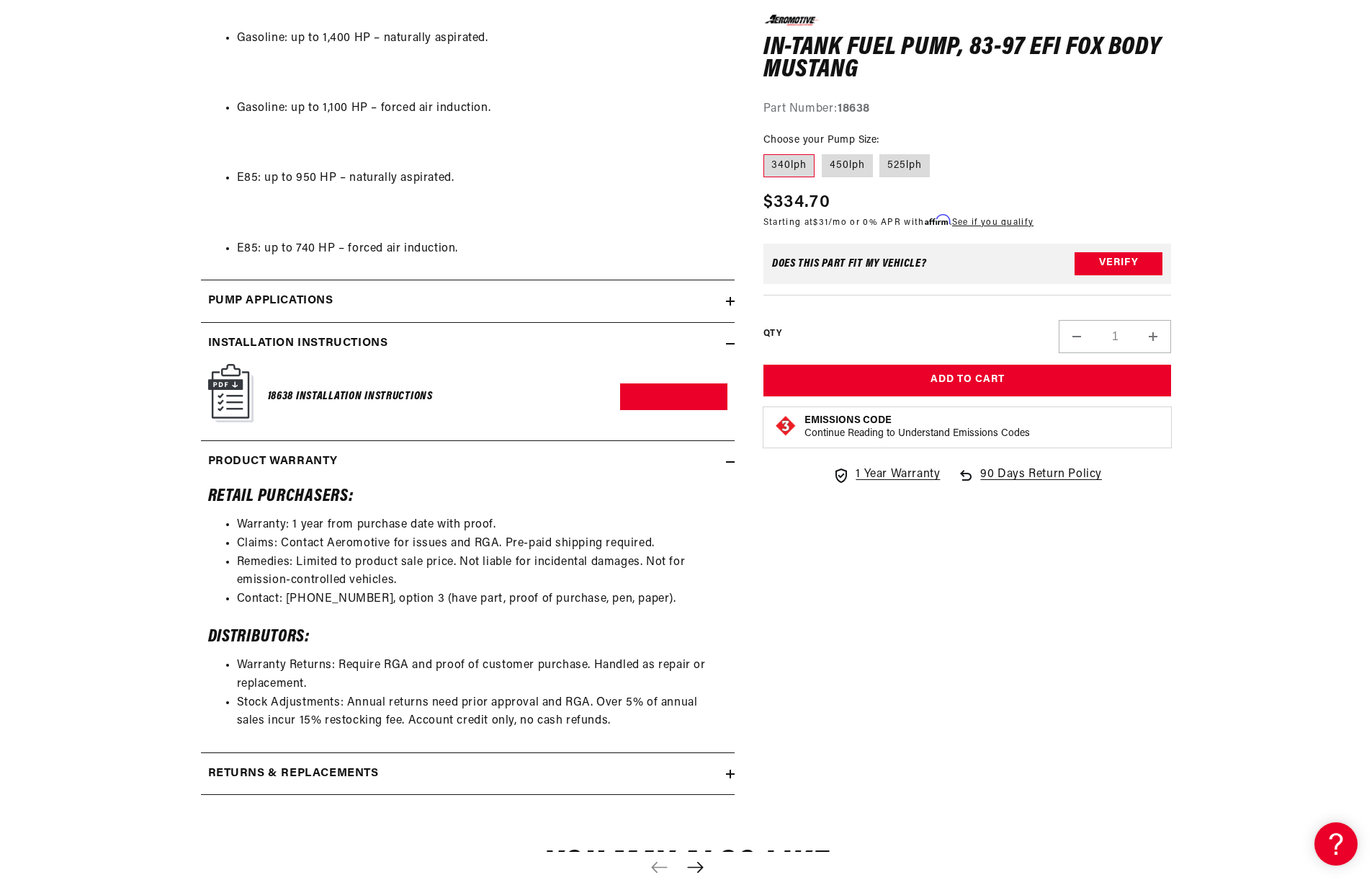
click at [390, 458] on div "Product warranty" at bounding box center [463, 462] width 525 height 18
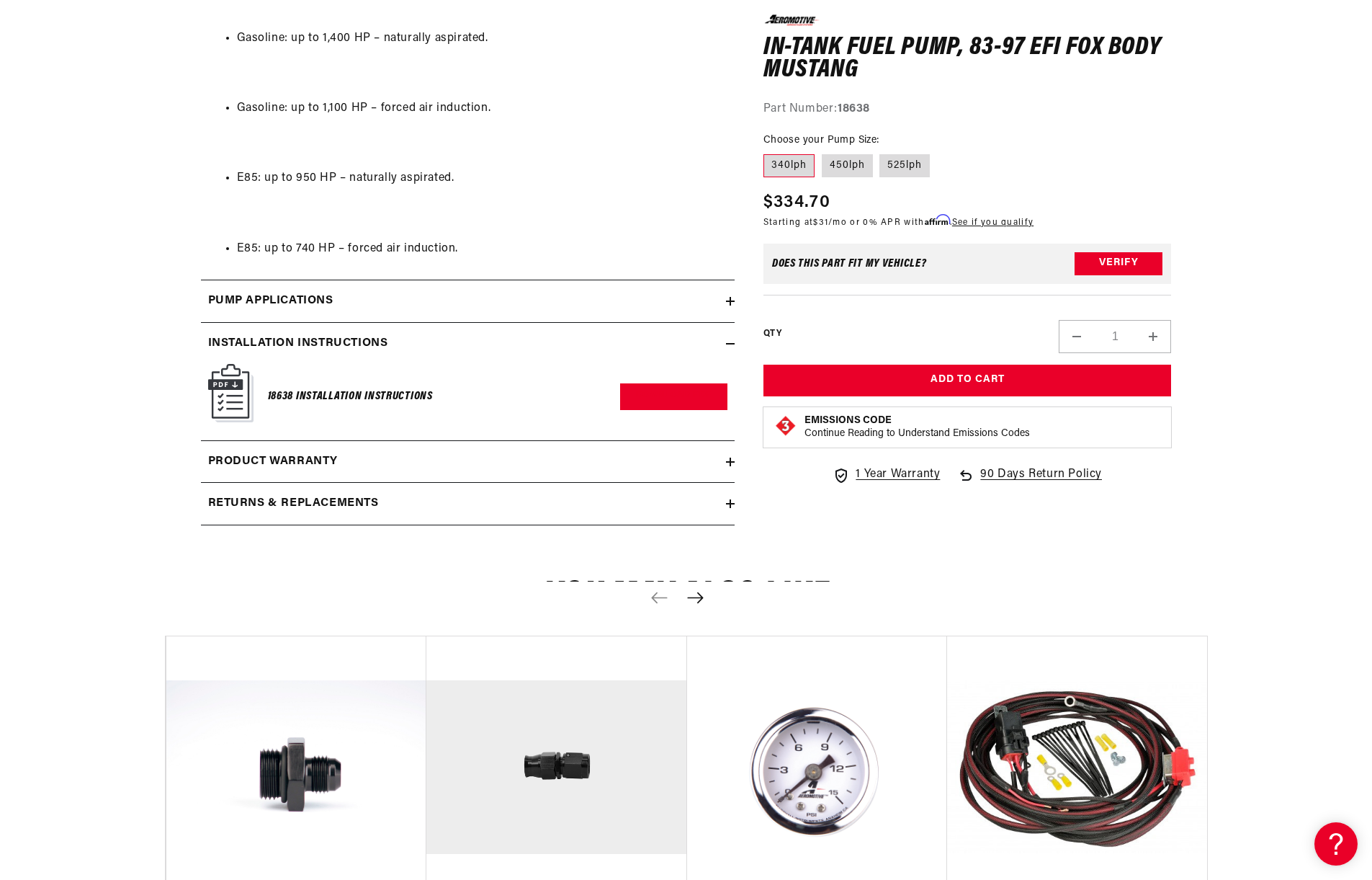
click at [378, 512] on h2 "Returns & replacements" at bounding box center [293, 503] width 171 height 18
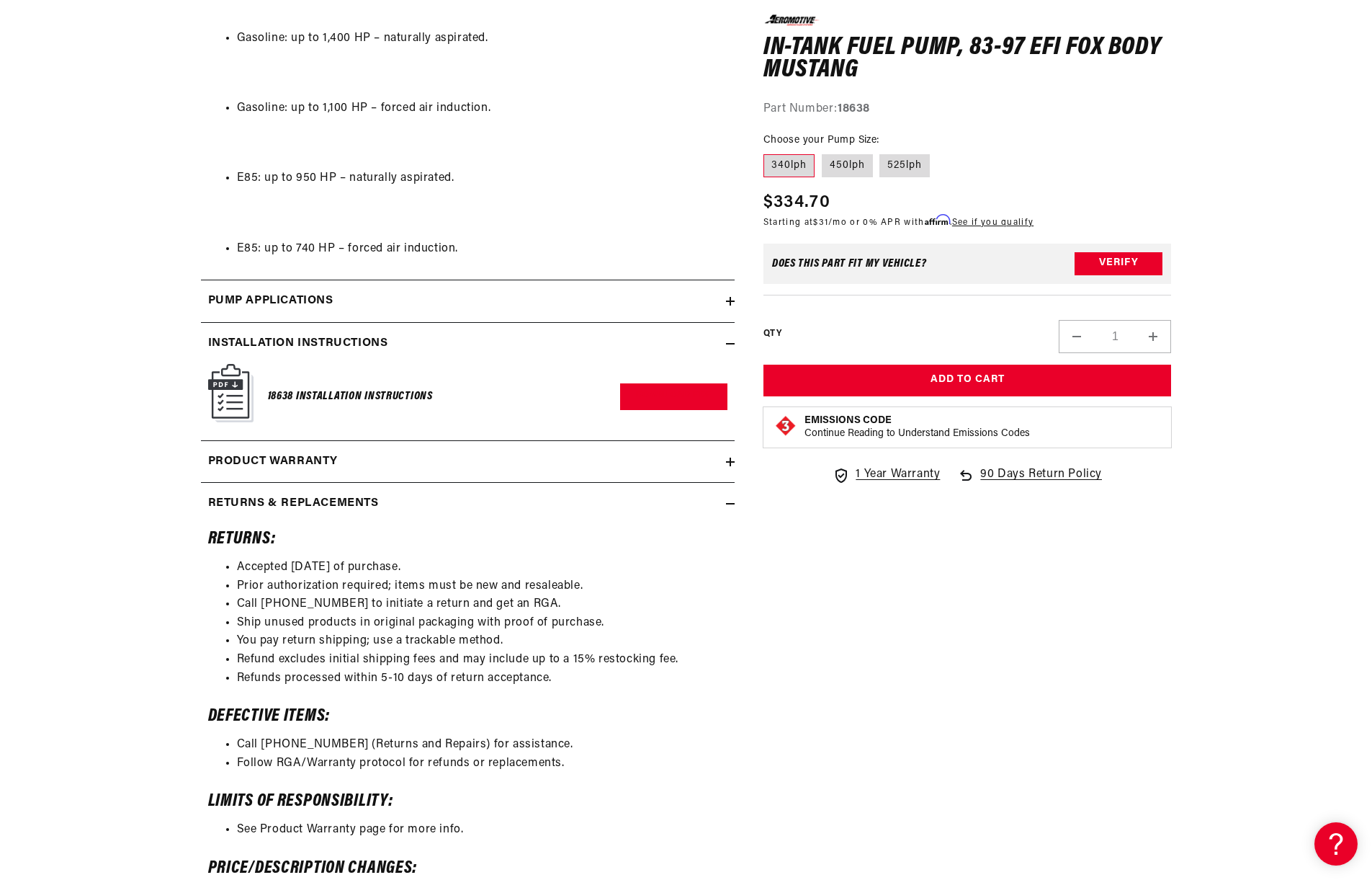
click at [378, 512] on h2 "Returns & replacements" at bounding box center [293, 503] width 171 height 18
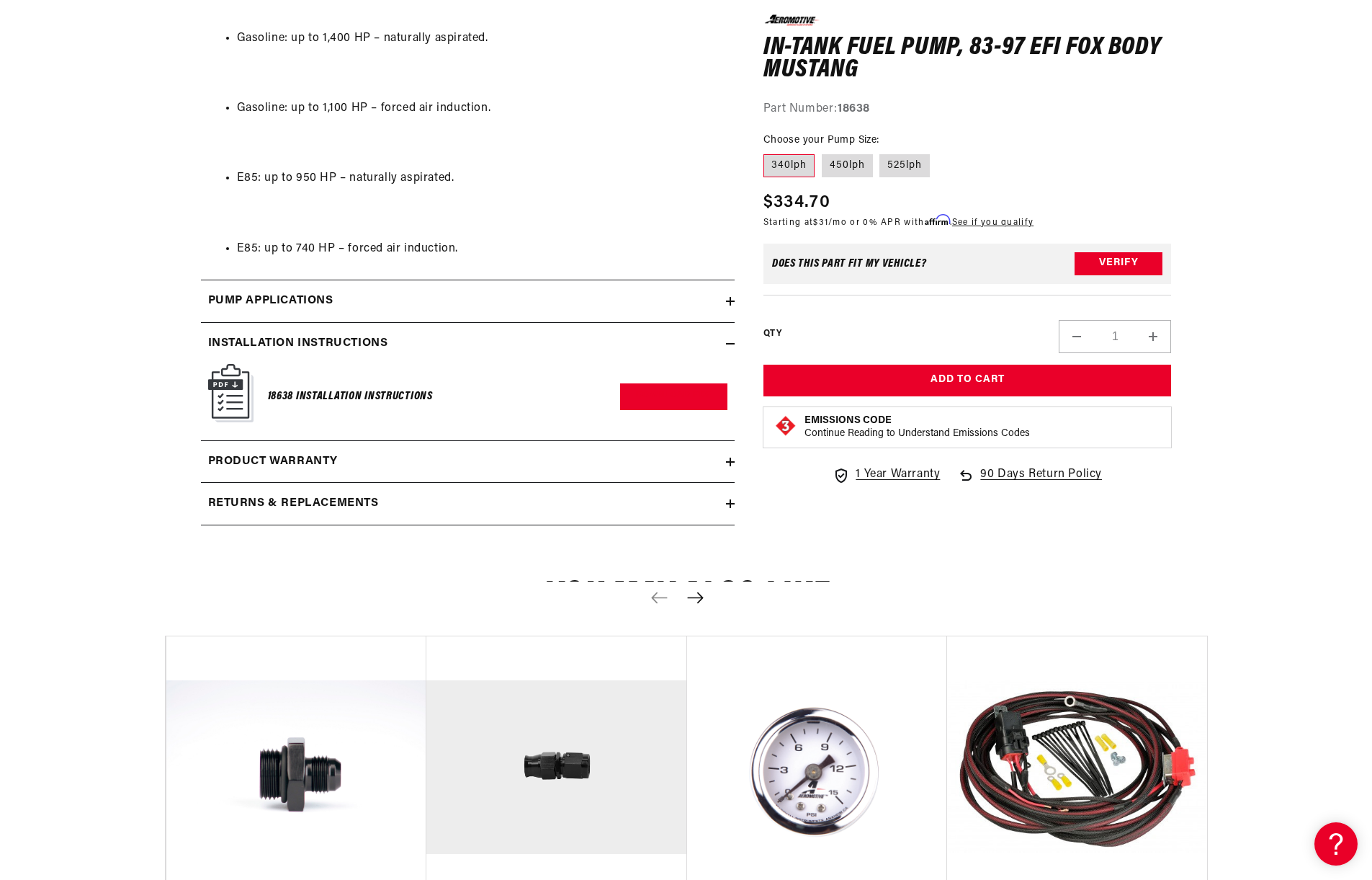
click at [398, 308] on div "Pump Applications" at bounding box center [463, 301] width 525 height 18
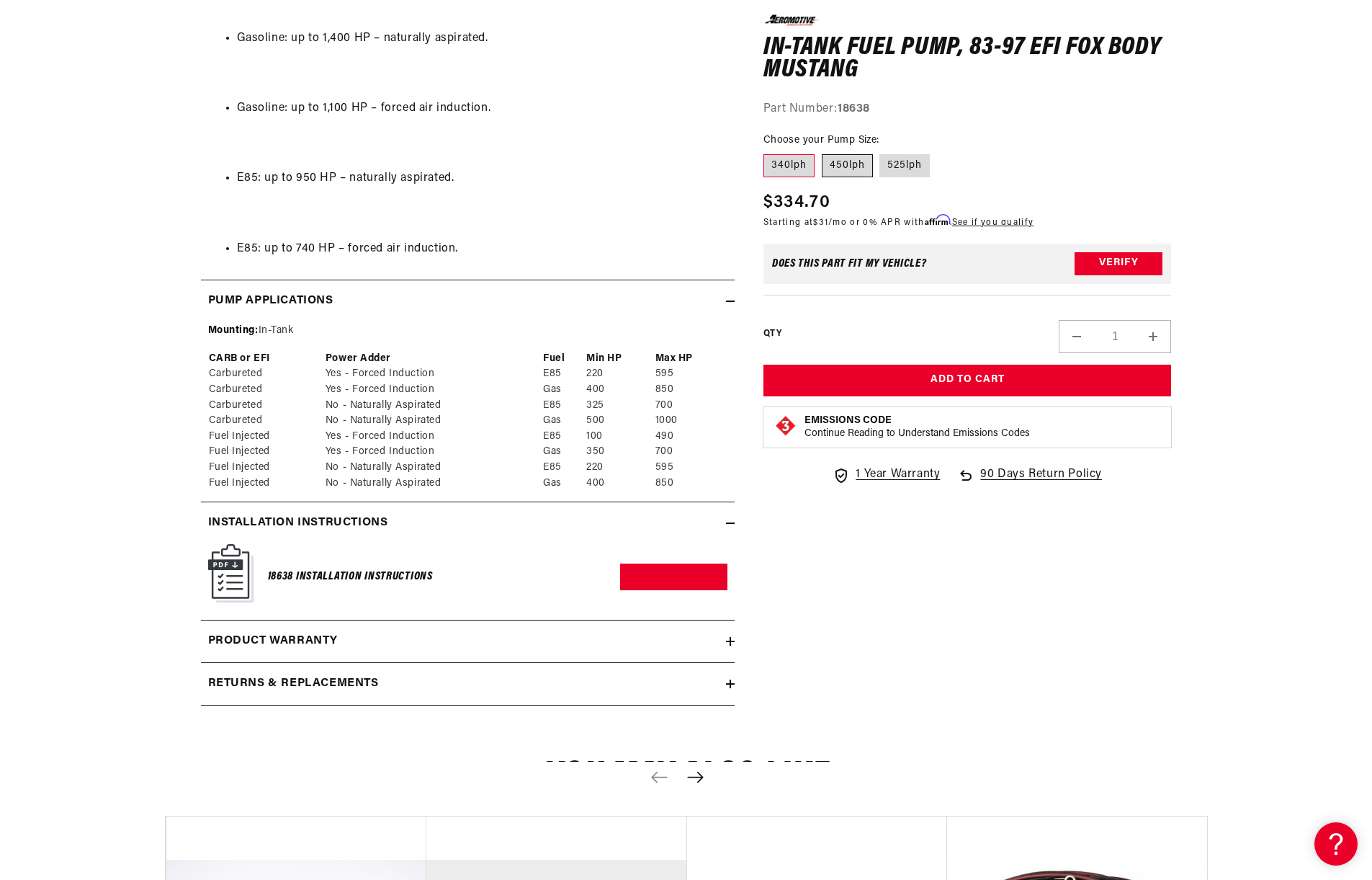
click at [844, 170] on label "450lph" at bounding box center [847, 166] width 51 height 23
click at [823, 152] on input "450lph" at bounding box center [822, 151] width 1 height 1
radio input "true"
click at [891, 167] on label "525lph" at bounding box center [905, 166] width 51 height 23
click at [881, 152] on input "525lph" at bounding box center [880, 151] width 1 height 1
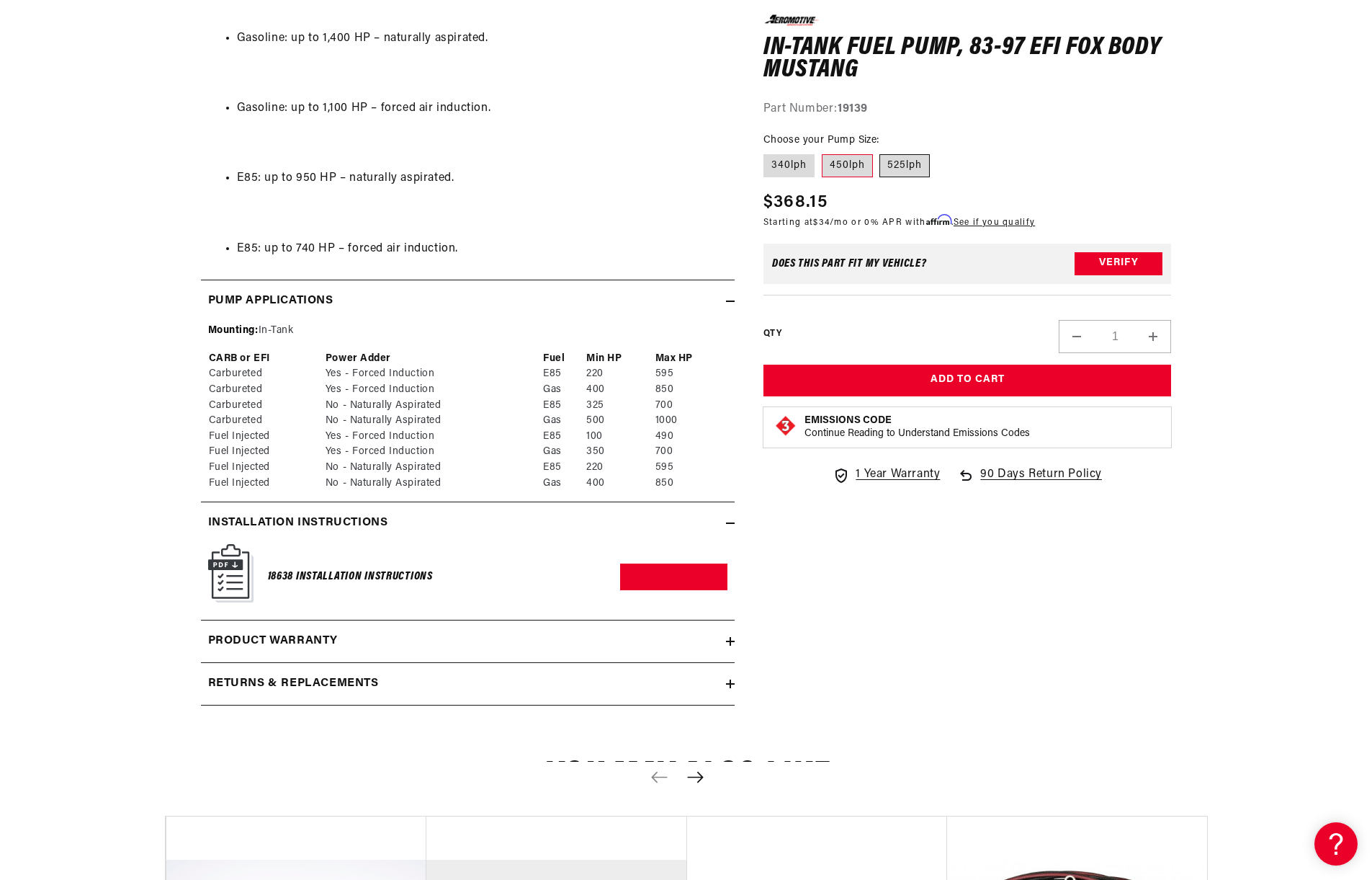
radio input "true"
